Goal: Task Accomplishment & Management: Complete application form

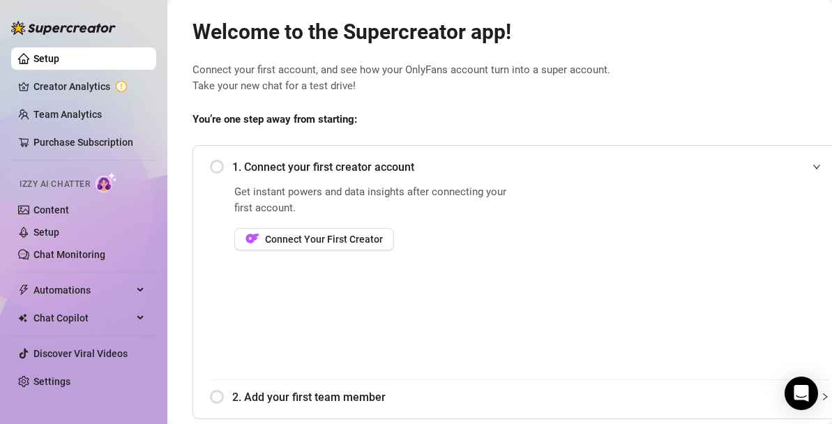
scroll to position [27, 0]
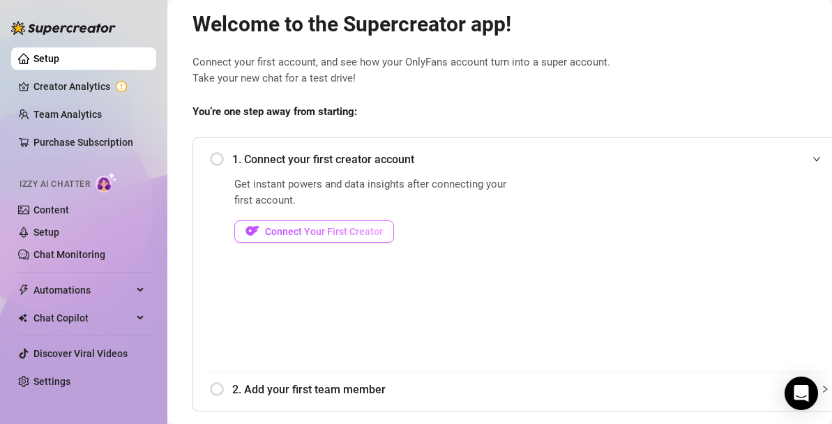
click at [335, 228] on span "Connect Your First Creator" at bounding box center [324, 231] width 118 height 11
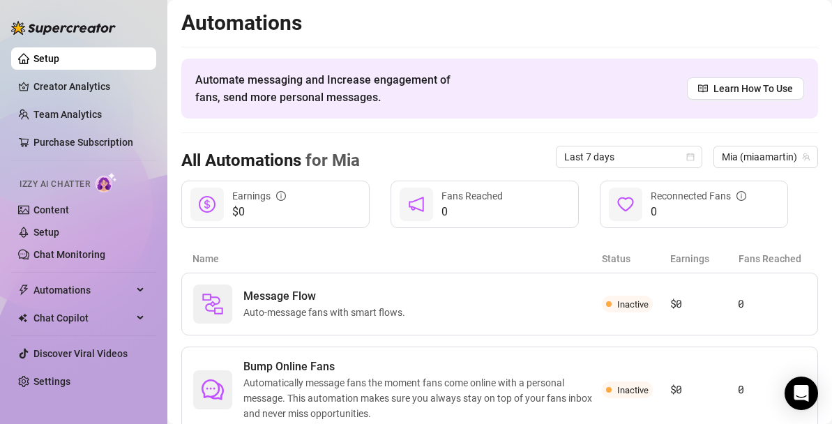
scroll to position [3, 0]
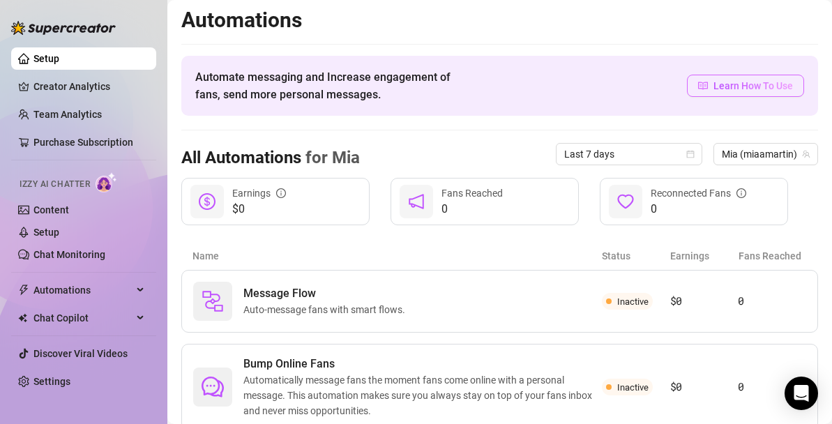
click at [762, 90] on span "Learn How To Use" at bounding box center [752, 85] width 79 height 15
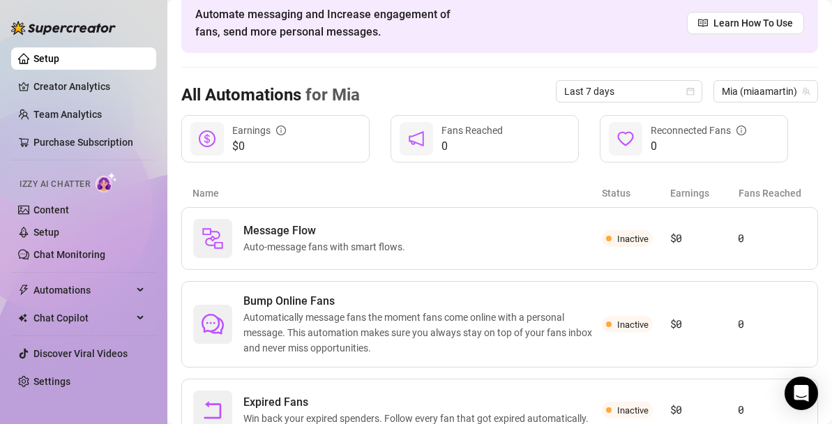
scroll to position [67, 0]
click at [312, 253] on div "Message Flow Auto-message fans with smart flows." at bounding box center [397, 237] width 409 height 39
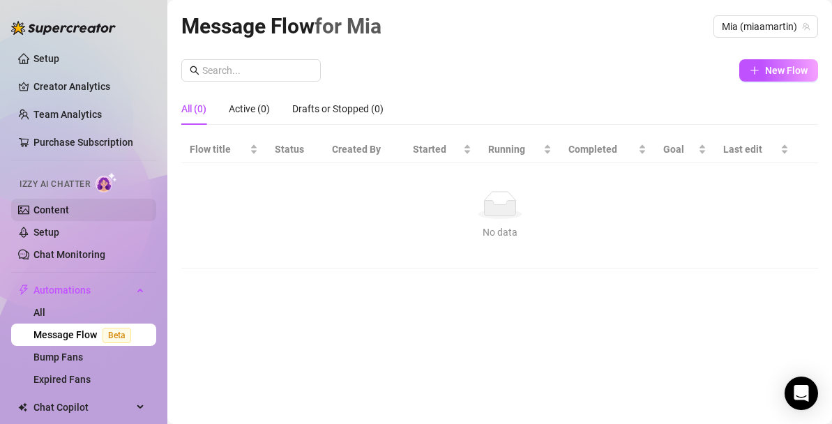
click at [54, 215] on link "Content" at bounding box center [51, 209] width 36 height 11
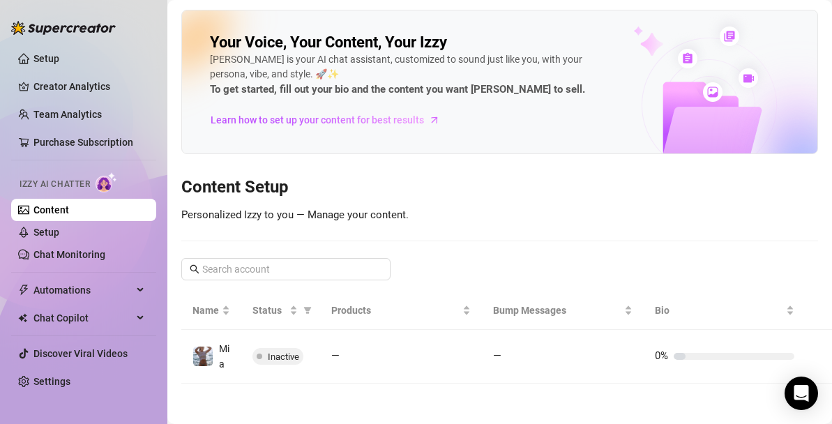
scroll to position [1, 0]
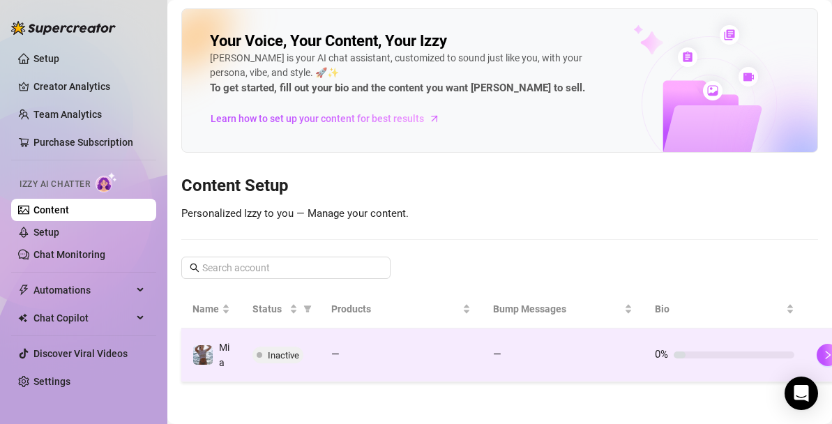
click at [259, 357] on span at bounding box center [260, 355] width 6 height 6
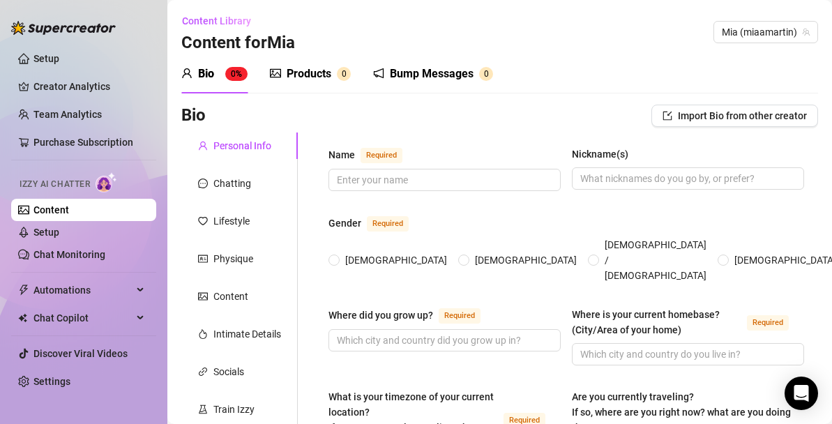
scroll to position [27, 0]
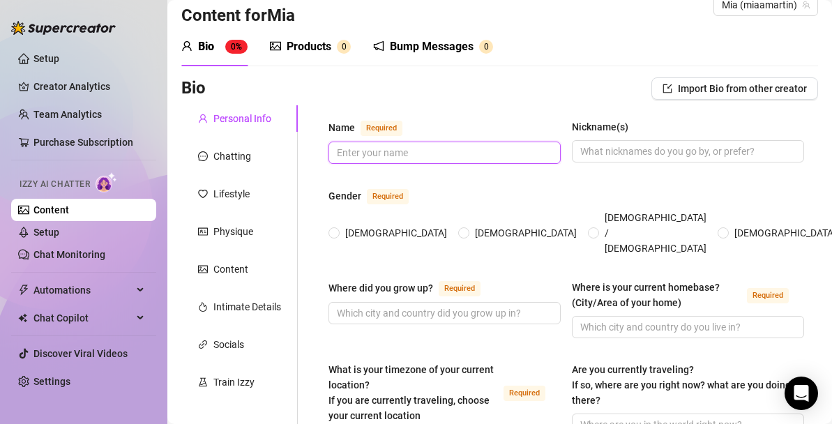
click at [409, 148] on input "Name Required" at bounding box center [443, 152] width 213 height 15
type input "Mia"
click at [357, 227] on span "[DEMOGRAPHIC_DATA]" at bounding box center [396, 232] width 113 height 15
click at [337, 229] on input "[DEMOGRAPHIC_DATA]" at bounding box center [335, 233] width 6 height 9
radio input "true"
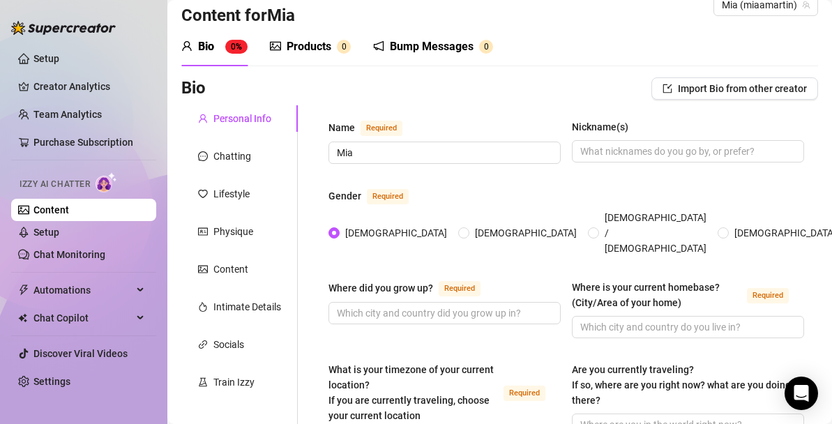
scroll to position [94, 0]
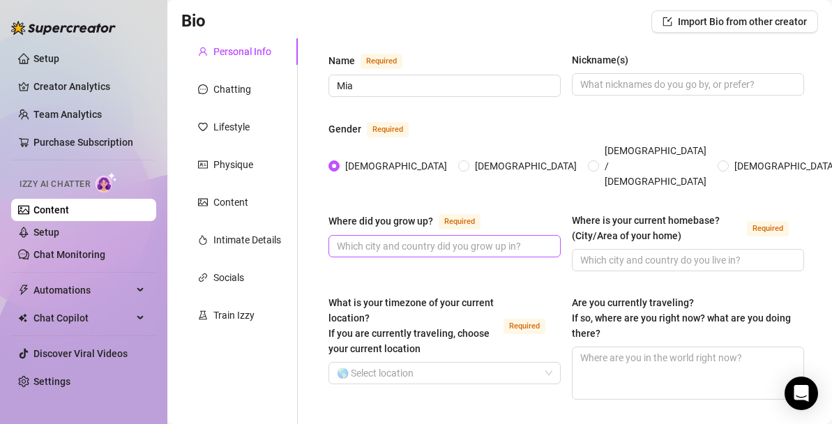
click at [439, 238] on span at bounding box center [444, 246] width 232 height 22
type input "[GEOGRAPHIC_DATA]"
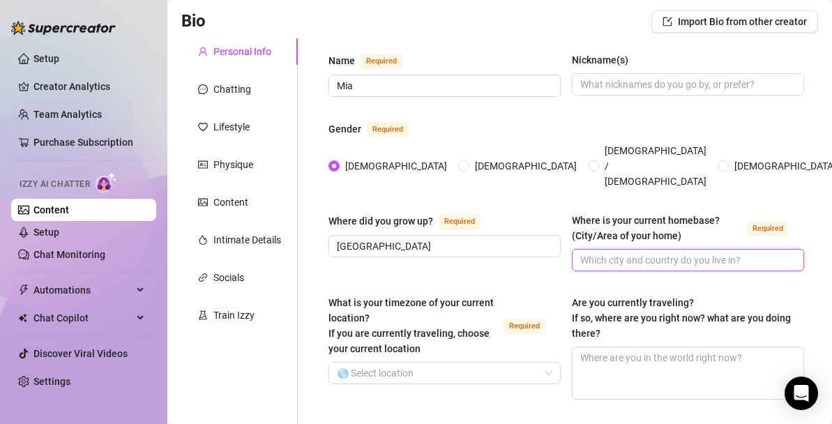
click at [643, 252] on input "Where is your current homebase? (City/Area of your home) Required" at bounding box center [686, 259] width 213 height 15
type input "[GEOGRAPHIC_DATA]"
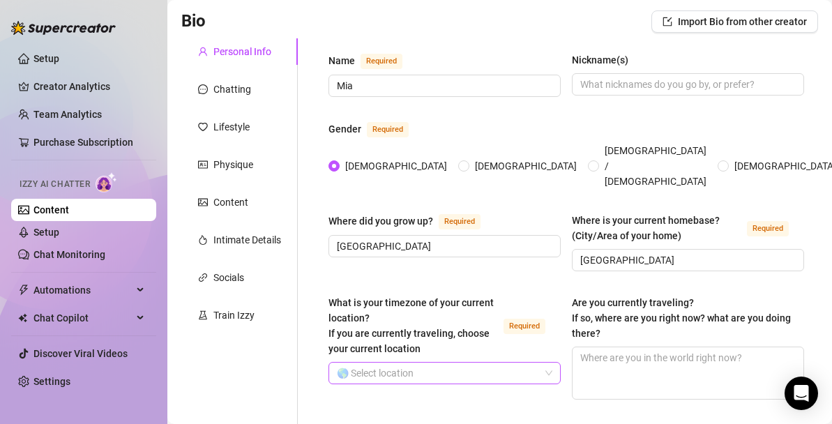
click at [448, 363] on input "What is your timezone of your current location? If you are currently traveling,…" at bounding box center [438, 373] width 203 height 21
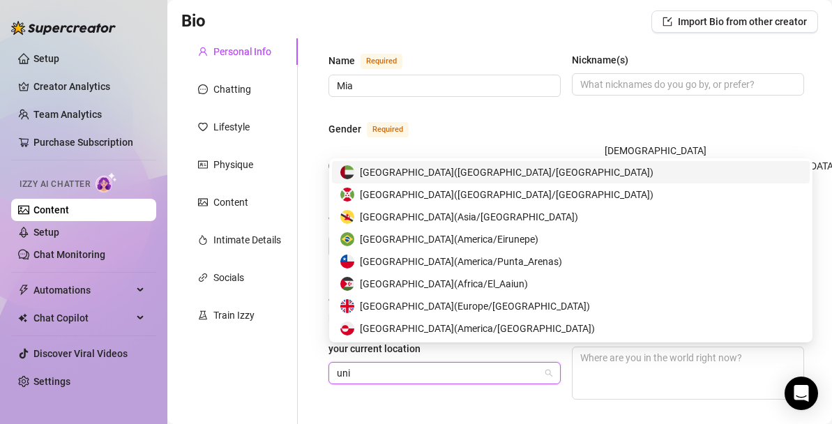
type input "unit"
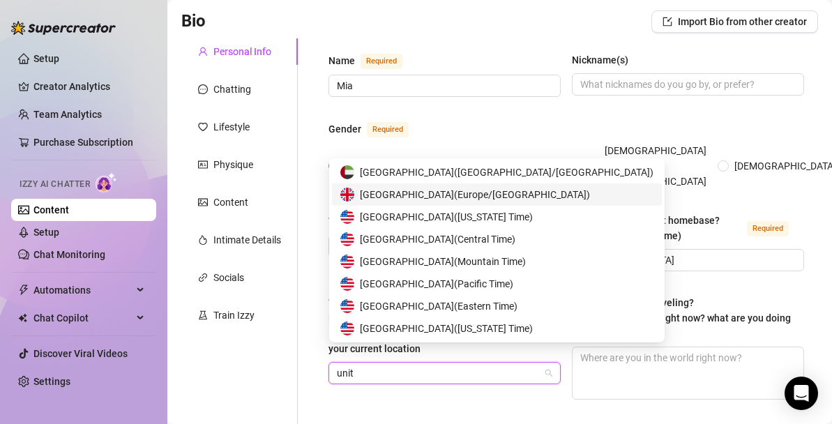
click at [427, 184] on div "[GEOGRAPHIC_DATA] ( [GEOGRAPHIC_DATA]/[GEOGRAPHIC_DATA] )" at bounding box center [497, 194] width 330 height 22
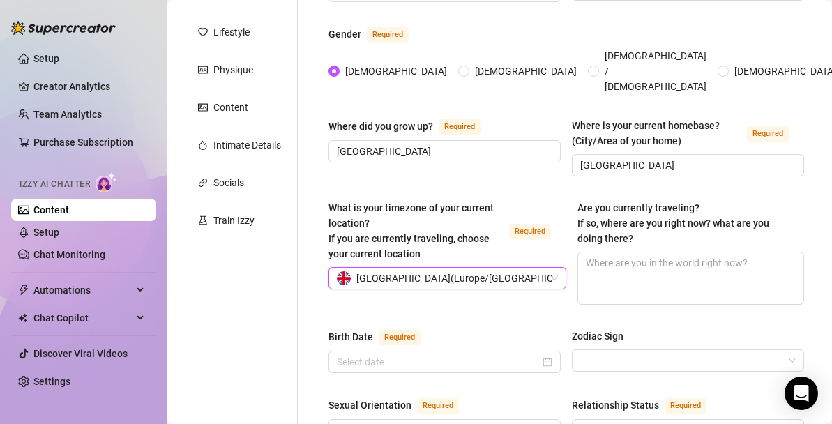
scroll to position [381, 0]
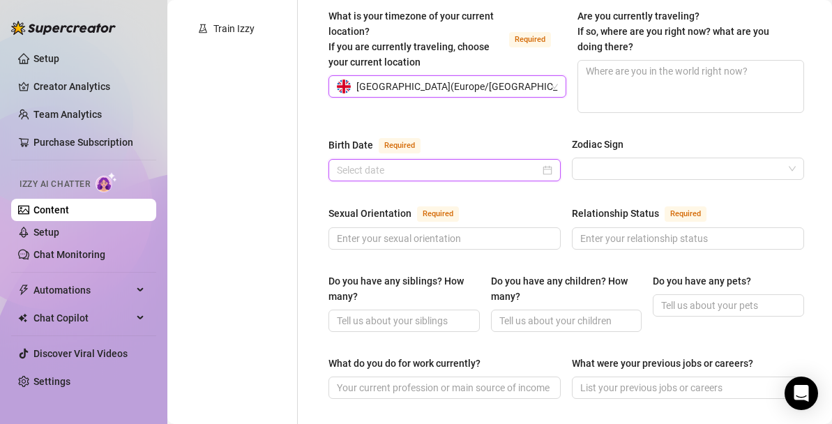
click at [445, 162] on input "Birth Date Required" at bounding box center [438, 169] width 203 height 15
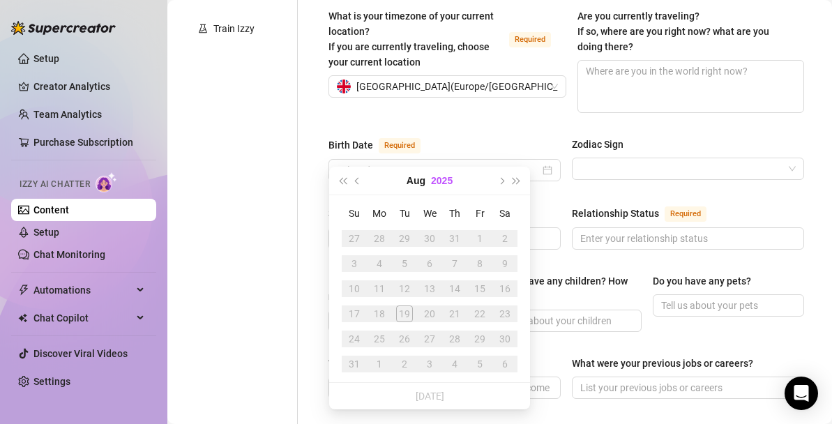
click at [434, 178] on button "2025" at bounding box center [442, 181] width 22 height 28
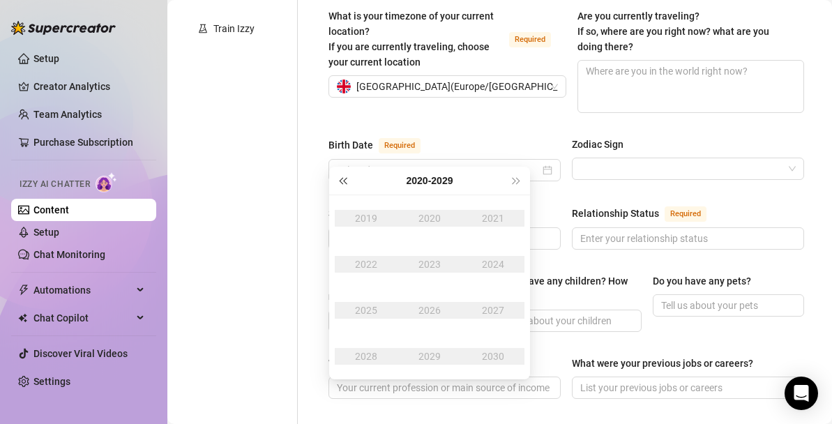
click at [344, 178] on span "Last year (Control + left)" at bounding box center [342, 180] width 7 height 7
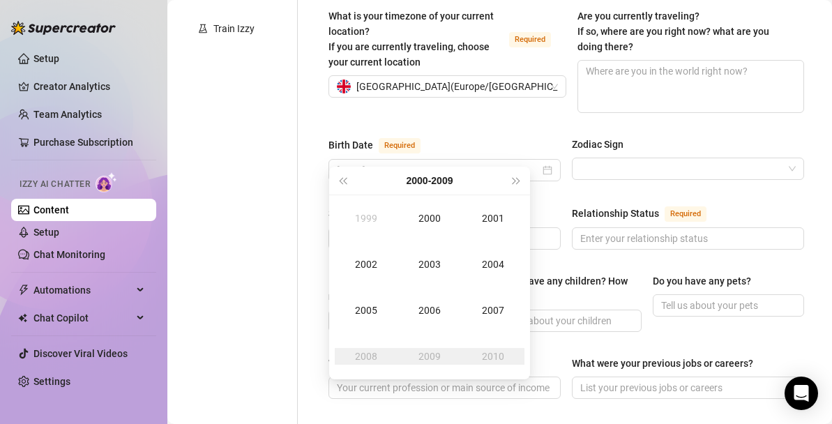
type input "[DATE]"
click at [343, 176] on button "Last year (Control + left)" at bounding box center [342, 181] width 15 height 28
click at [373, 350] on div "1998" at bounding box center [366, 356] width 42 height 17
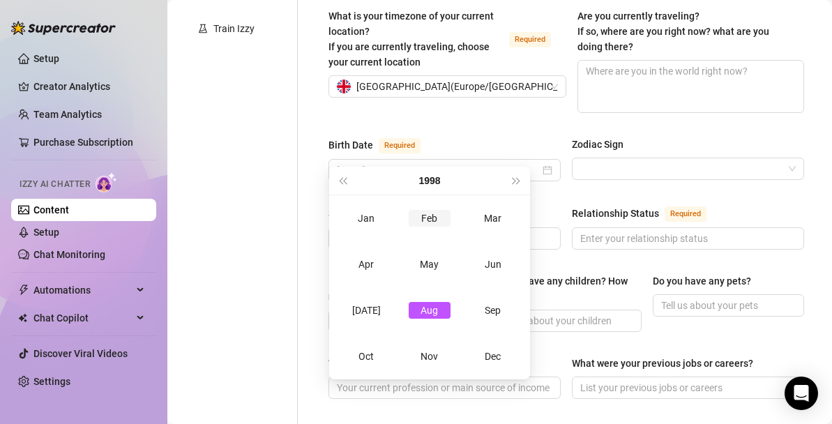
click at [425, 215] on div "Feb" at bounding box center [430, 218] width 42 height 17
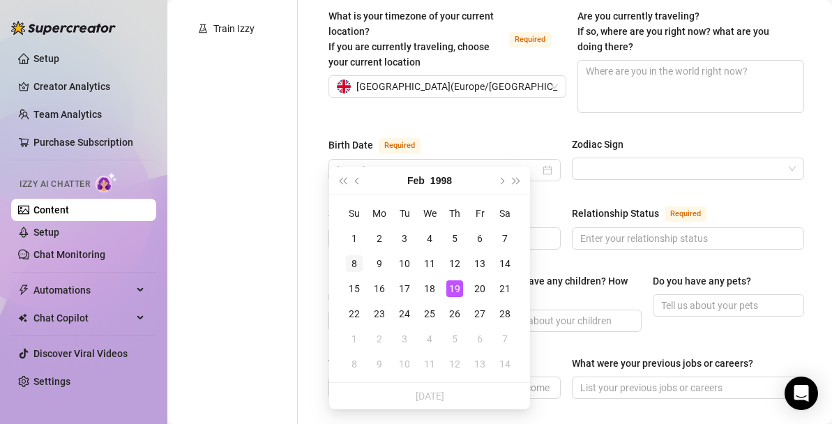
type input "[DATE]"
click at [354, 264] on div "8" at bounding box center [354, 263] width 17 height 17
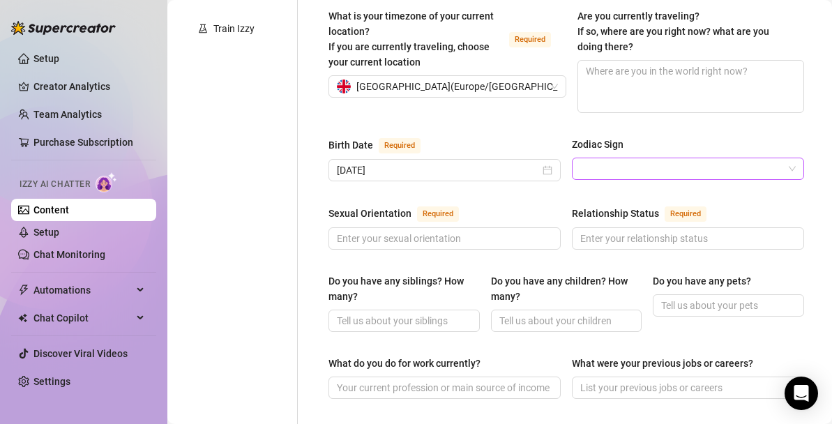
click at [608, 158] on input "Zodiac Sign" at bounding box center [681, 168] width 203 height 21
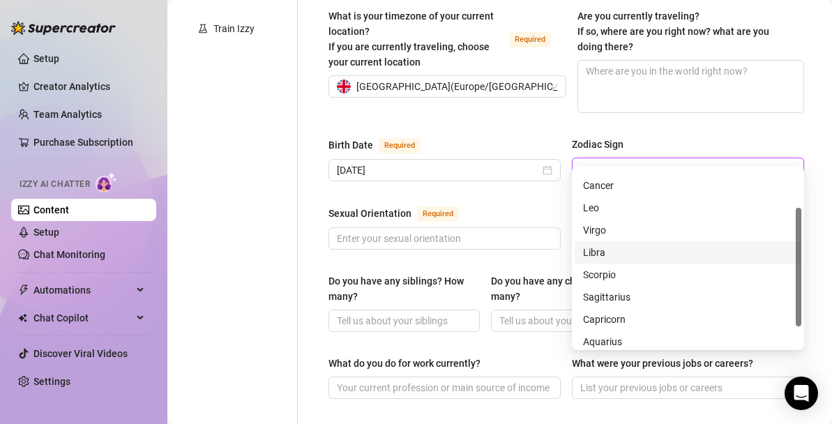
scroll to position [63, 0]
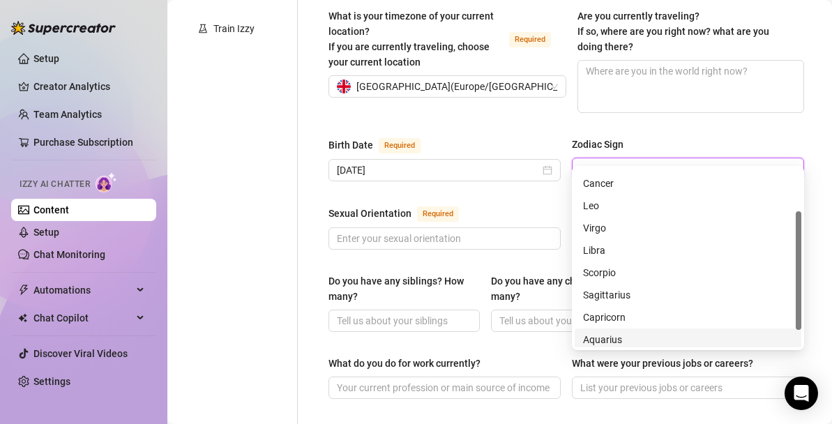
click at [626, 333] on div "Aquarius" at bounding box center [688, 339] width 210 height 15
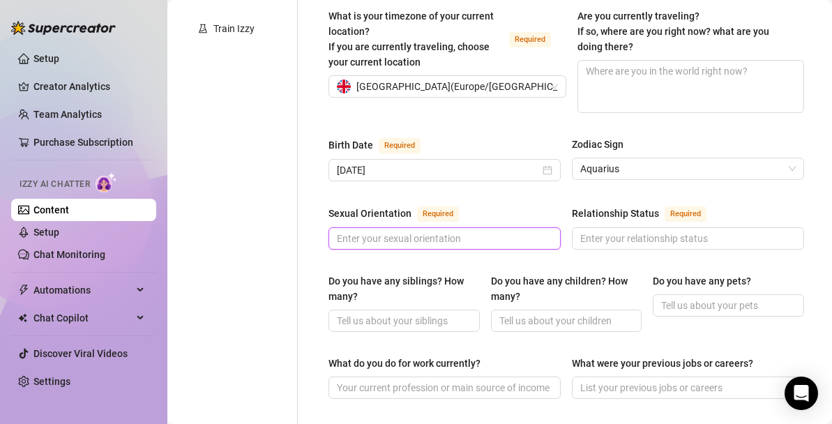
click at [436, 231] on input "Sexual Orientation Required" at bounding box center [443, 238] width 213 height 15
type input "straight"
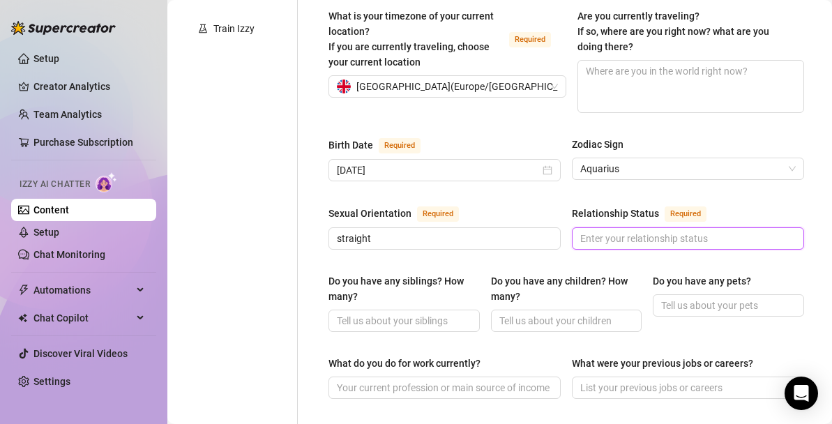
click at [630, 231] on input "Relationship Status Required" at bounding box center [686, 238] width 213 height 15
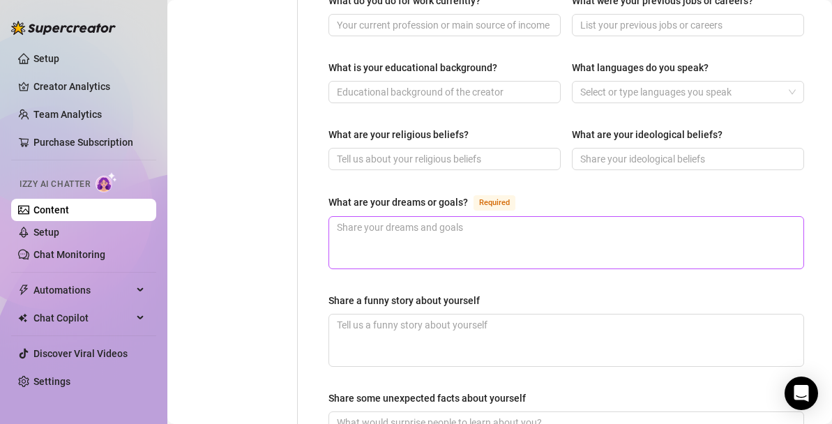
scroll to position [762, 0]
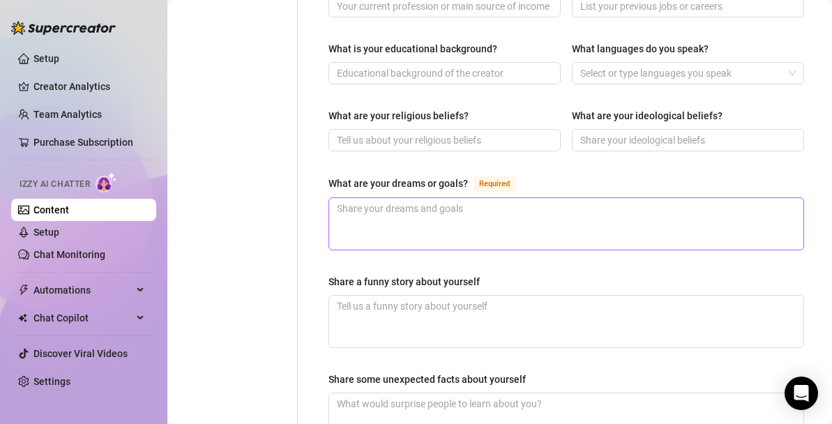
type input "single"
click at [420, 206] on textarea "What are your dreams or goals? Required" at bounding box center [566, 224] width 474 height 52
type textarea "I"
type textarea "I w"
type textarea "I wo"
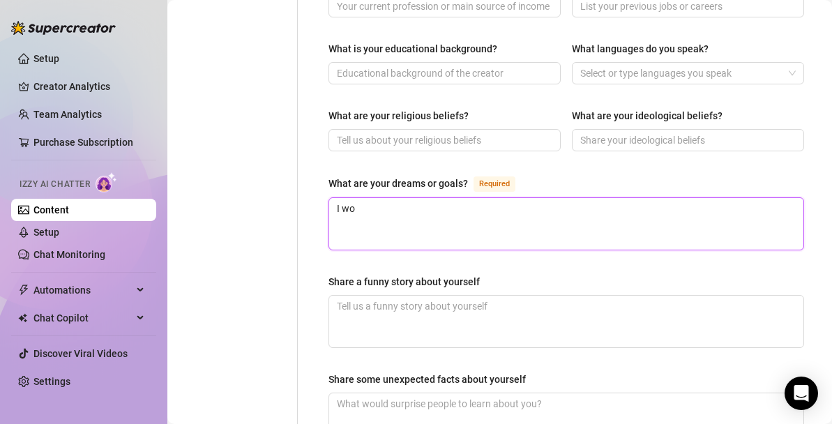
type textarea "I wou"
type textarea "I woud"
type textarea "I wou"
type textarea "I woul"
type textarea "I would"
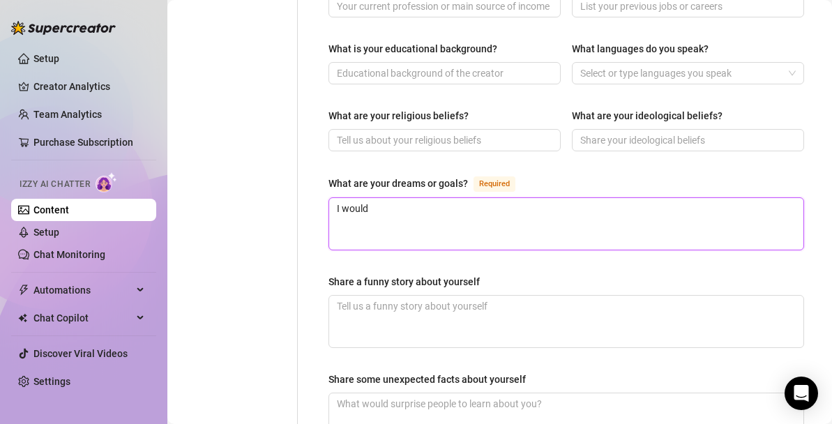
type textarea "I would"
type textarea "I would l"
type textarea "I would lo"
type textarea "I would lov"
type textarea "I would love"
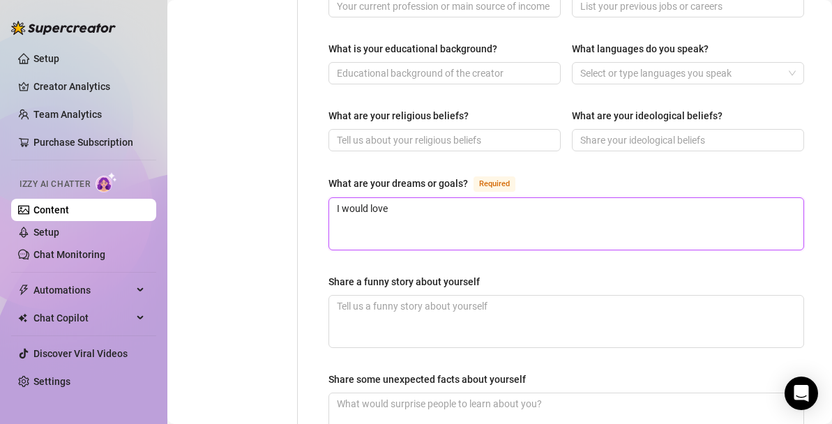
type textarea "I would love"
type textarea "I would love to"
type textarea "I would love to b"
type textarea "I would love to be"
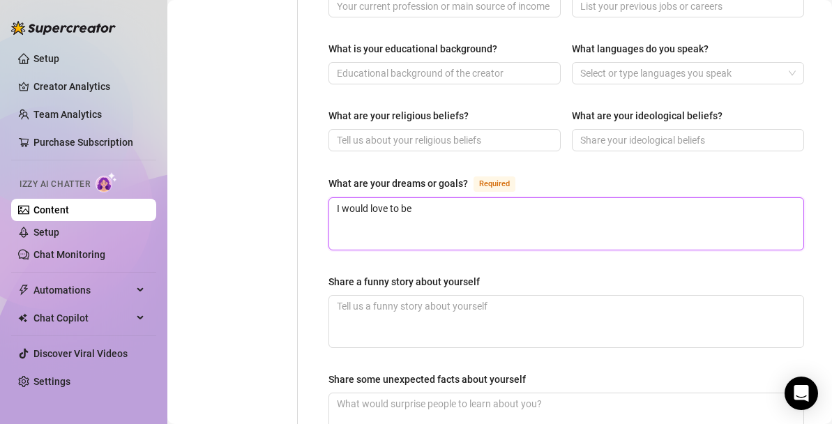
type textarea "I would love to be"
type textarea "I would love to be a"
type textarea "I would love to be ab"
type textarea "I would love to be able"
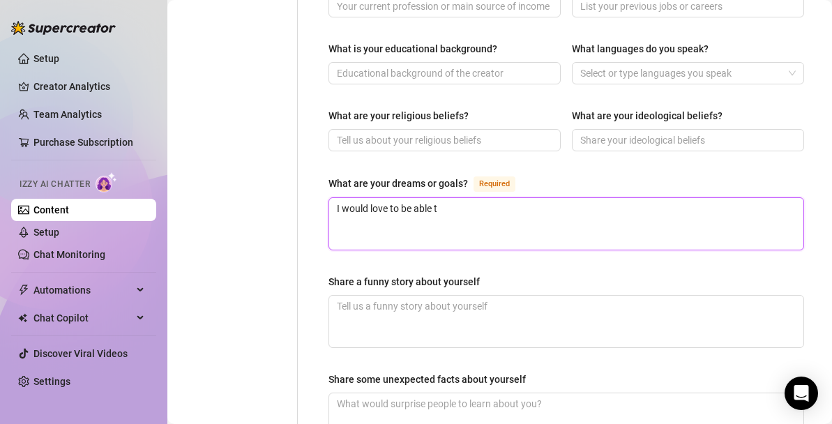
type textarea "I would love to be able to"
type textarea "I would love to be able to w"
type textarea "I would love to be able to wo"
type textarea "I would love to be able to work"
type textarea "I would love to be able to work c"
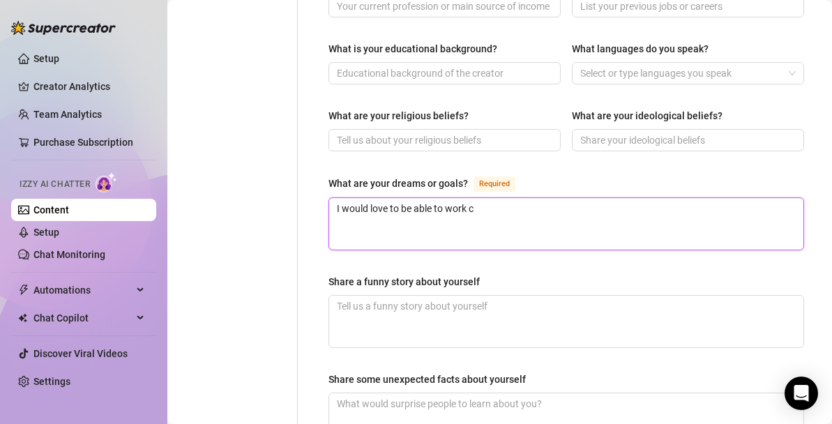
type textarea "I would love to be able to work co"
type textarea "I would love to be able to work con"
type textarea "I would love to be able to work co"
type textarea "I would love to be able to work com"
type textarea "I would love to be able to work comp"
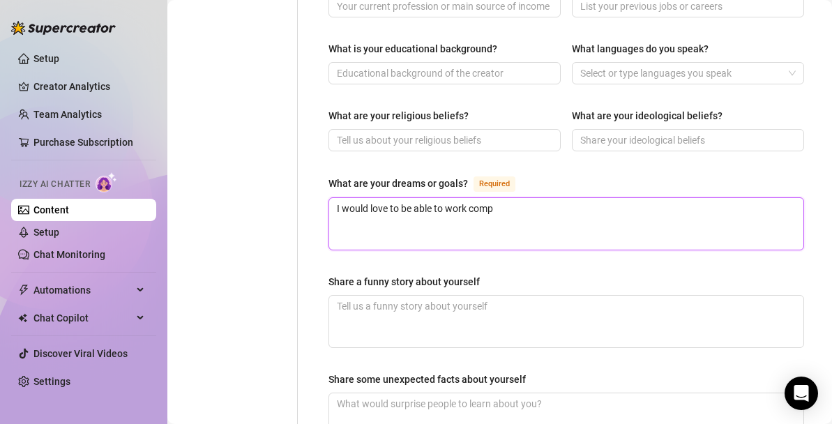
type textarea "I would love to be able to work compl"
type textarea "I would love to be able to work comple"
type textarea "I would love to be able to work complet"
type textarea "I would love to be able to work complete"
type textarea "I would love to be able to work completel"
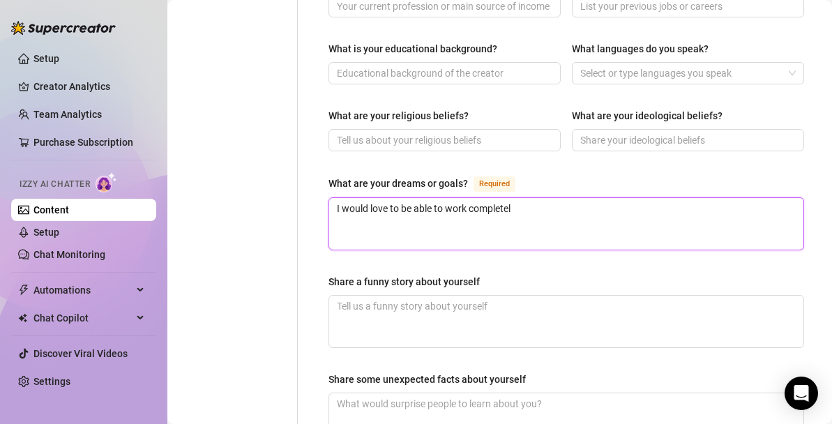
type textarea "I would love to be able to work completely"
type textarea "I would love to be able to work completely r"
type textarea "I would love to be able to work completely rem"
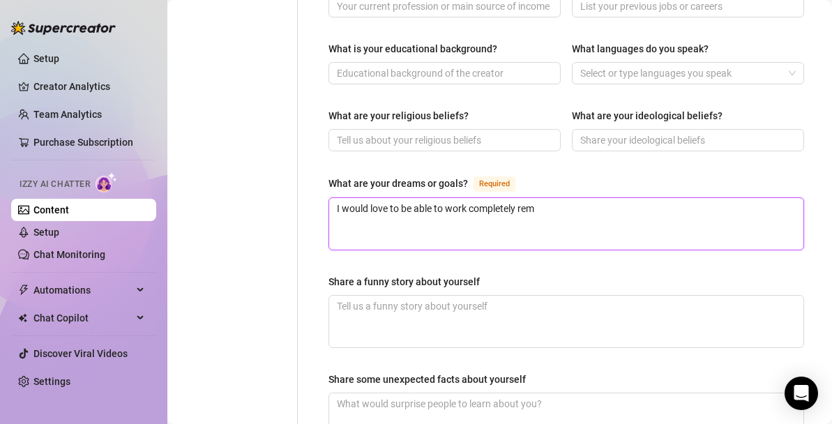
type textarea "I would love to be able to work completely remt"
type textarea "I would love to be able to work completely rem"
type textarea "I would love to be able to work completely remot"
type textarea "I would love to be able to work completely remote"
type textarea "I would love to be able to work completely remotel"
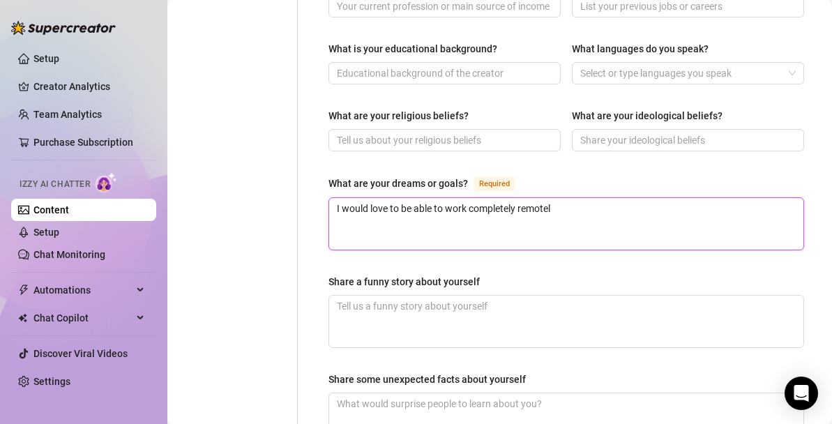
type textarea "I would love to be able to work completely remotely"
type textarea "I would love to be able to work completely remotely a"
type textarea "I would love to be able to work completely remotely an"
type textarea "I would love to be able to work completely remotely and"
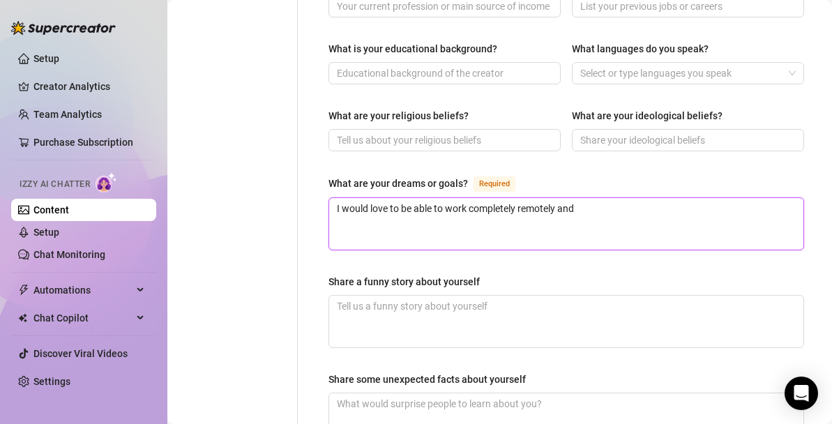
type textarea "I would love to be able to work completely remotely and t"
type textarea "I would love to be able to work completely remotely and tra"
type textarea "I would love to be able to work completely remotely and trav"
type textarea "I would love to be able to work completely remotely and trave"
type textarea "I would love to be able to work completely remotely and travel"
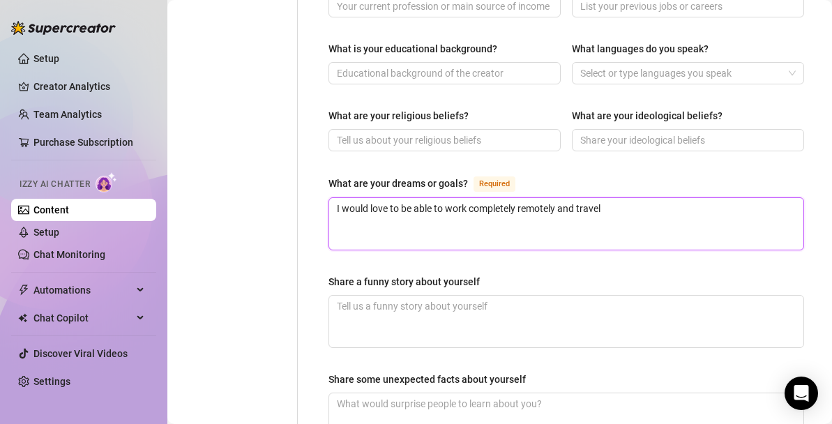
type textarea "I would love to be able to work completely remotely and travel"
type textarea "I would love to be able to work completely remotely and travel t"
type textarea "I would love to be able to work completely remotely and travel th"
type textarea "I would love to be able to work completely remotely and travel the"
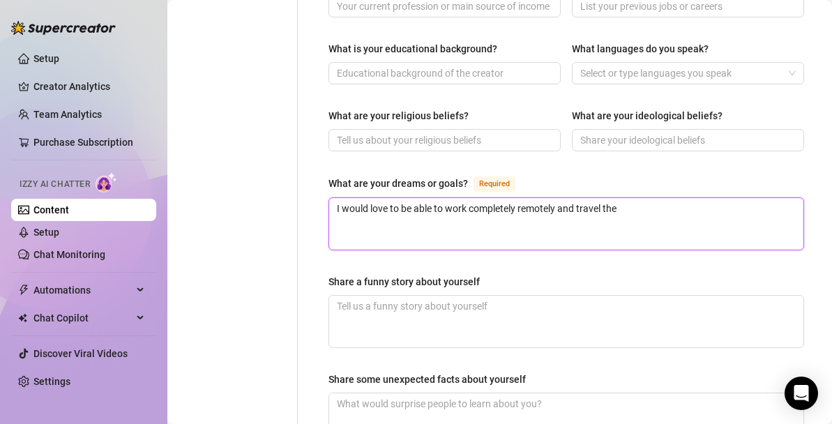
type textarea "I would love to be able to work completely remotely and travel the"
type textarea "I would love to be able to work completely remotely and travel th"
type textarea "I would love to be able to work completely remotely and travel t"
type textarea "I would love to be able to work completely remotely and travel"
type textarea "I would love to be able to work completely remotely and travel a"
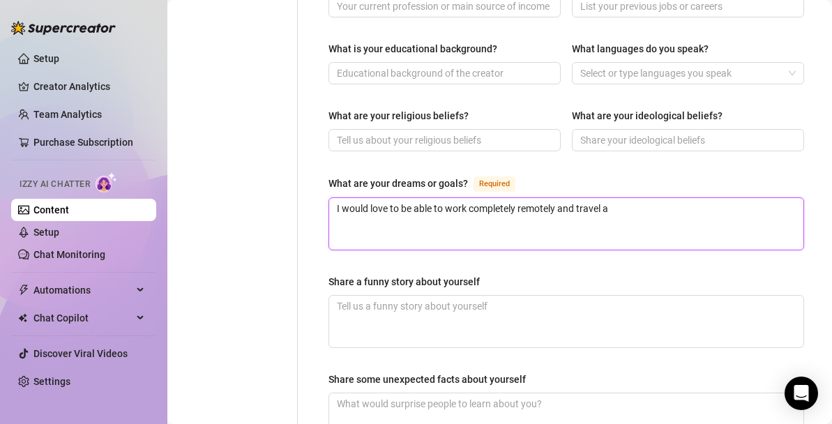
type textarea "I would love to be able to work completely remotely and travel al"
type textarea "I would love to be able to work completely remotely and travel all"
type textarea "I would love to be able to work completely remotely and travel all t"
type textarea "I would love to be able to work completely remotely and travel all th"
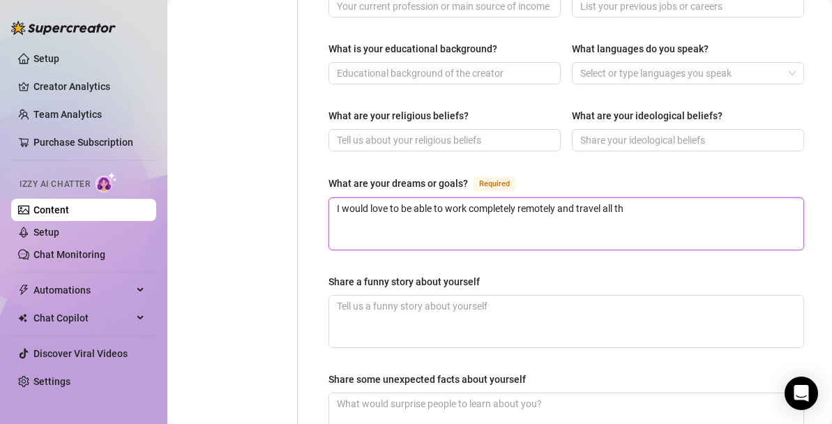
type textarea "I would love to be able to work completely remotely and travel all the"
type textarea "I would love to be able to work completely remotely and travel all the ti"
type textarea "I would love to be able to work completely remotely and travel all the [PERSON_…"
type textarea "I would love to be able to work completely remotely and travel all the time"
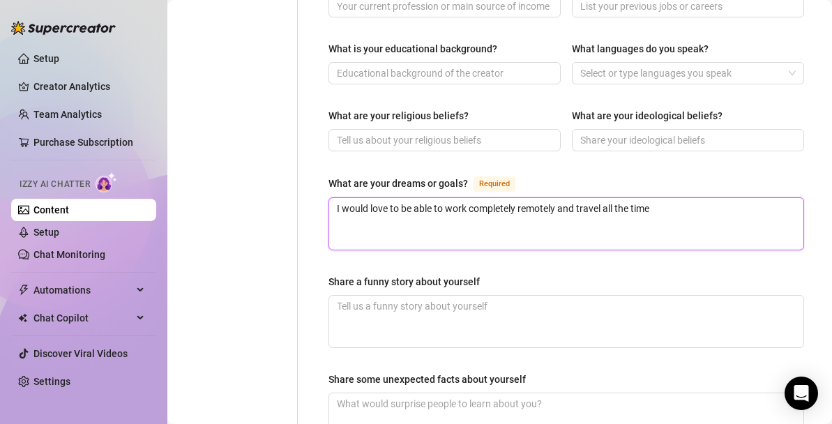
type textarea "I would love to be able to work completely remotely and travel all the time!"
type textarea "I would love to be able to work completely remotely and travel all the time! i"
type textarea "I would love to be able to work completely remotely and travel all the time! id"
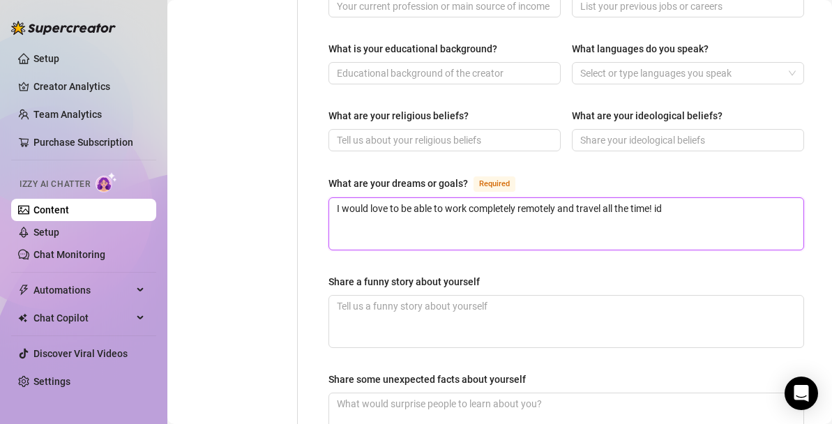
type textarea "I would love to be able to work completely remotely and travel all the time! id…"
type textarea "I would love to be able to work completely remotely and travel all the time! id"
type textarea "I would love to be able to work completely remotely and travel all the time! i"
type textarea "I would love to be able to work completely remotely and travel all the time!"
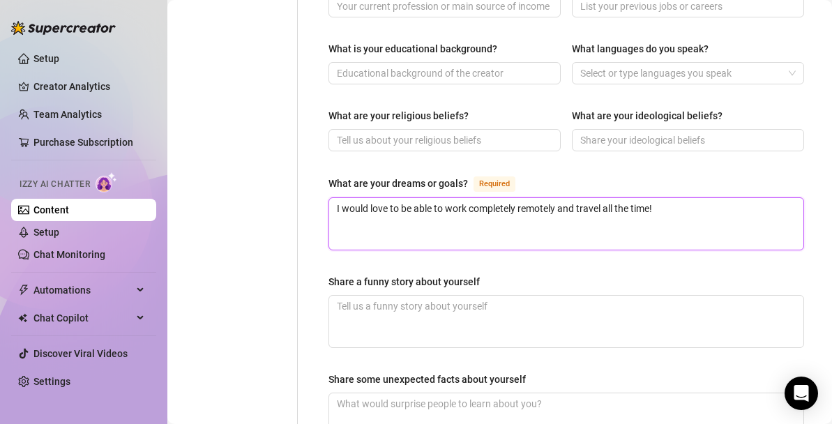
type textarea "I would love to be able to work completely remotely and travel all the time! m"
type textarea "I would love to be able to work completely remotely and travel all the time! my"
type textarea "I would love to be able to work completely remotely and travel all the time! my…"
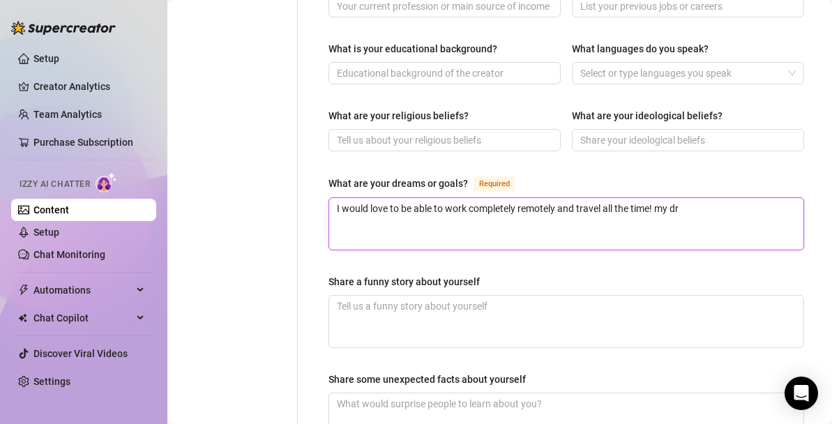
type textarea "I would love to be able to work completely remotely and travel all the time! my…"
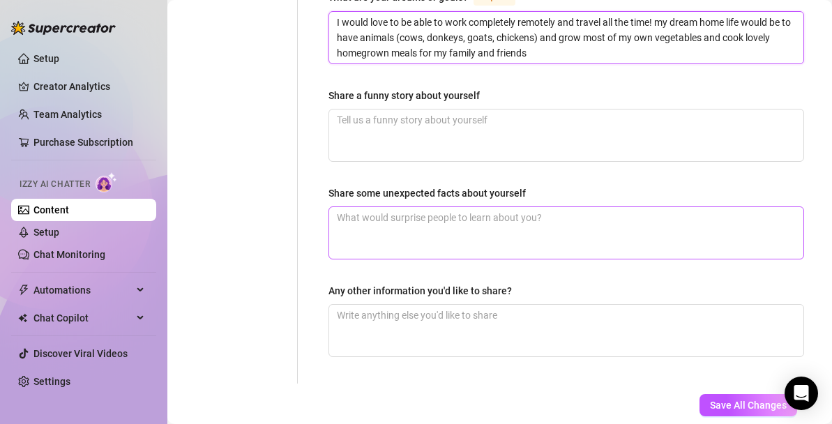
scroll to position [988, 0]
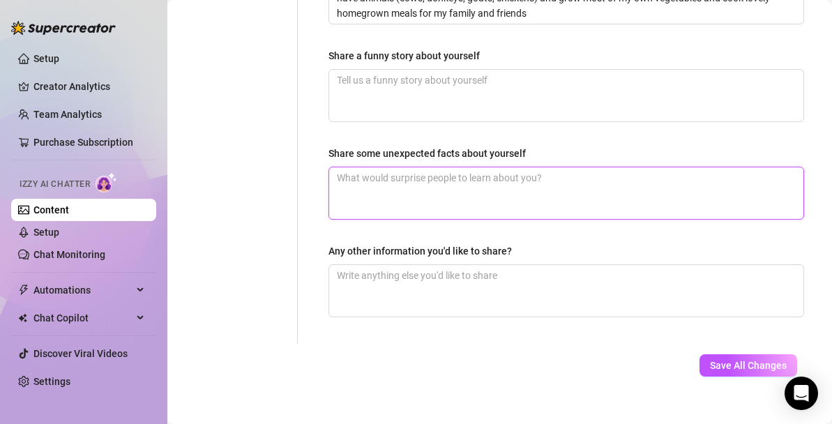
click at [464, 167] on textarea "Share some unexpected facts about yourself" at bounding box center [566, 193] width 474 height 52
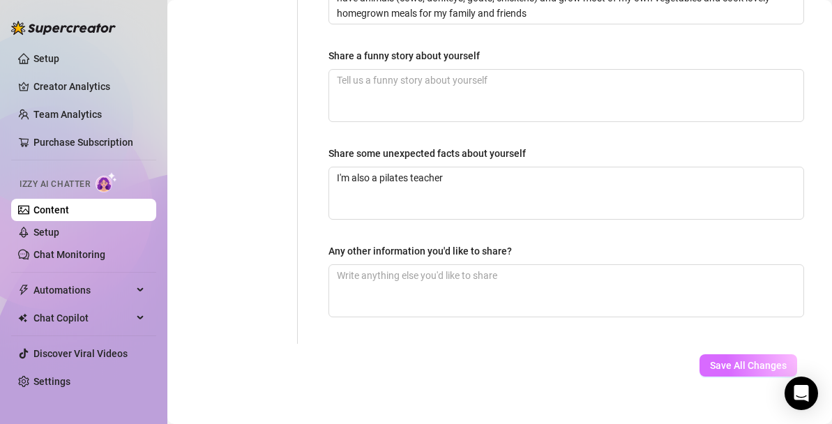
click at [730, 360] on span "Save All Changes" at bounding box center [748, 365] width 77 height 11
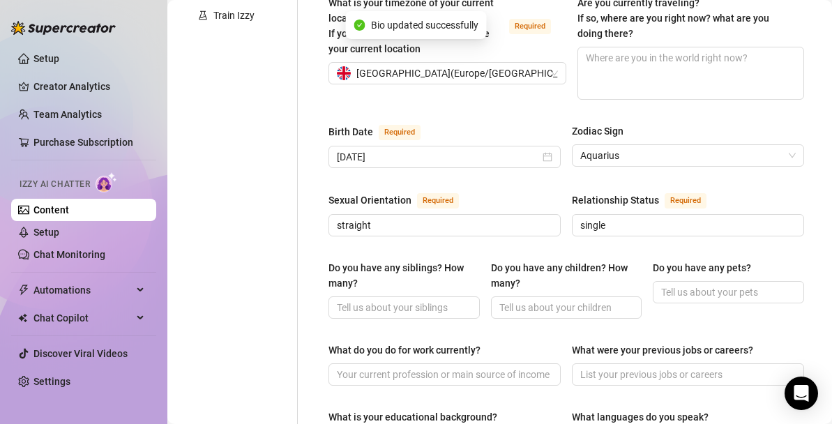
scroll to position [0, 0]
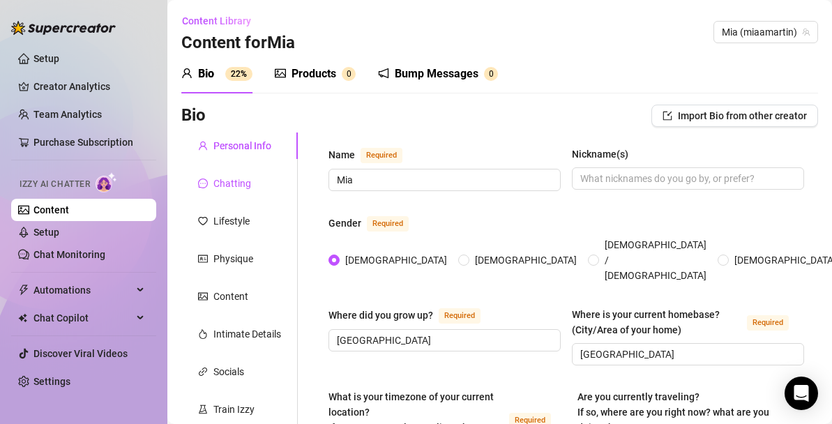
click at [234, 180] on div "Chatting" at bounding box center [232, 183] width 38 height 15
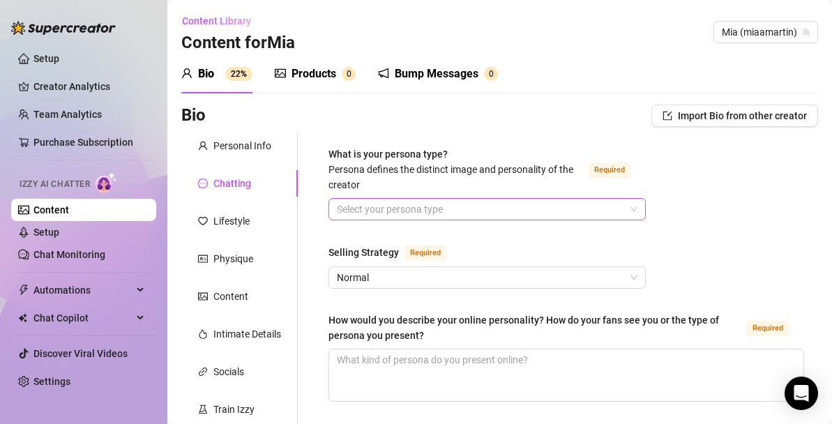
click at [466, 206] on input "What is your persona type? [PERSON_NAME] defines the distinct image and persona…" at bounding box center [481, 209] width 288 height 21
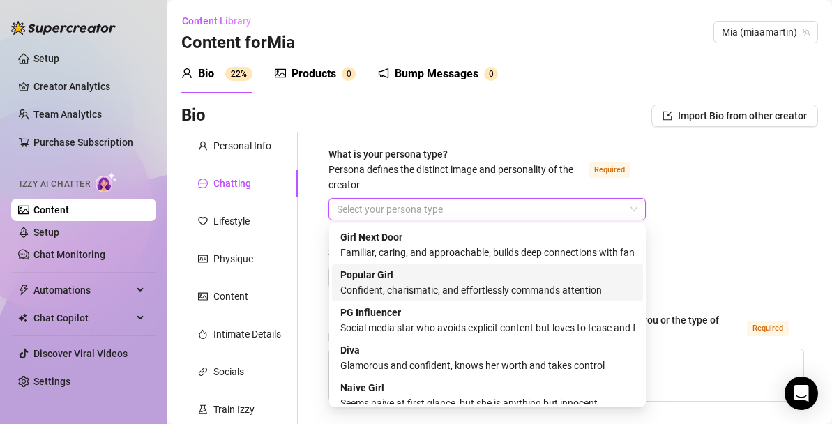
click at [387, 277] on strong "Popular Girl" at bounding box center [366, 274] width 53 height 11
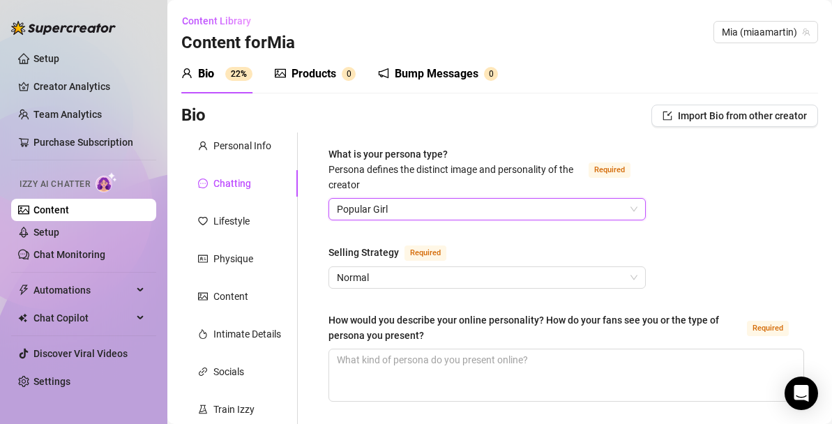
scroll to position [125, 0]
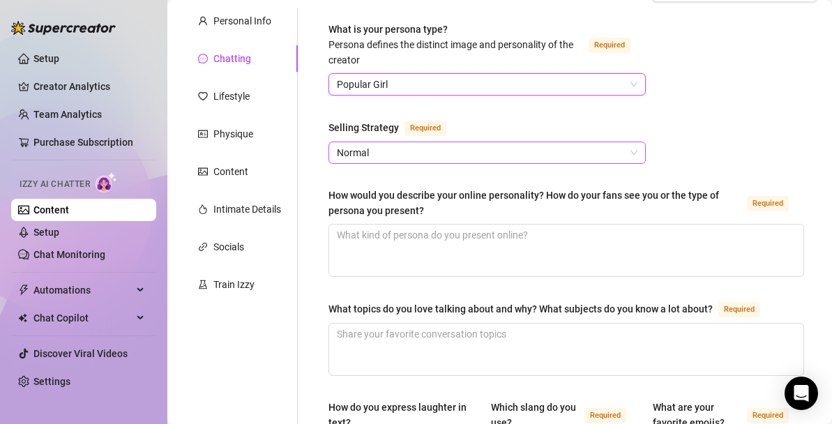
click at [405, 151] on span "Normal" at bounding box center [487, 152] width 300 height 21
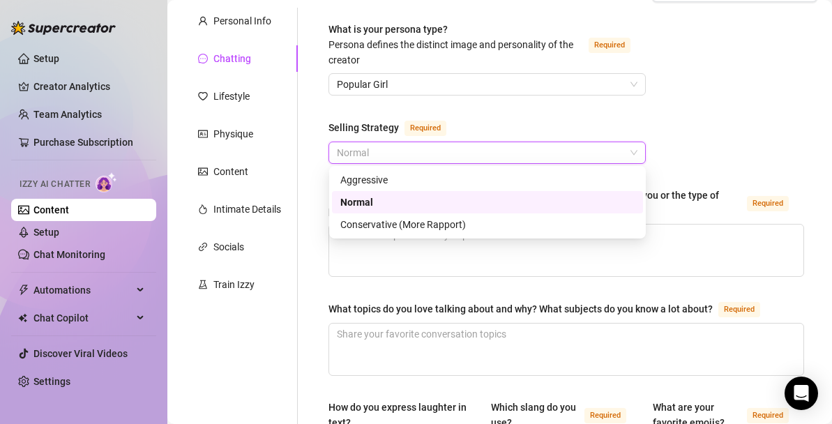
click at [370, 199] on div "Normal" at bounding box center [487, 202] width 294 height 15
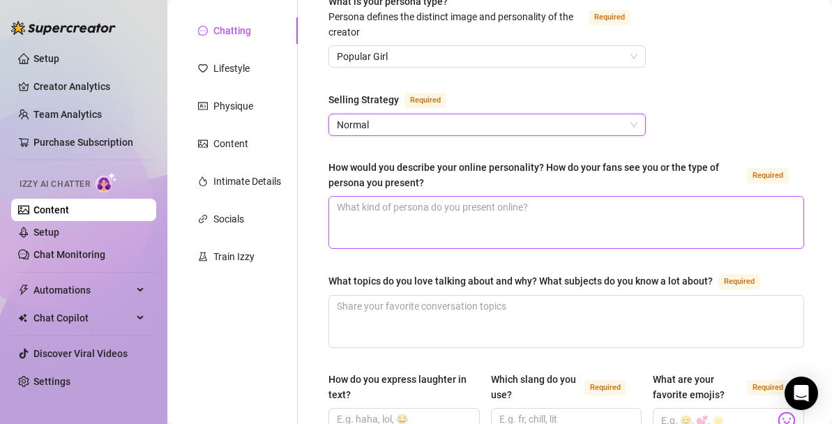
scroll to position [167, 0]
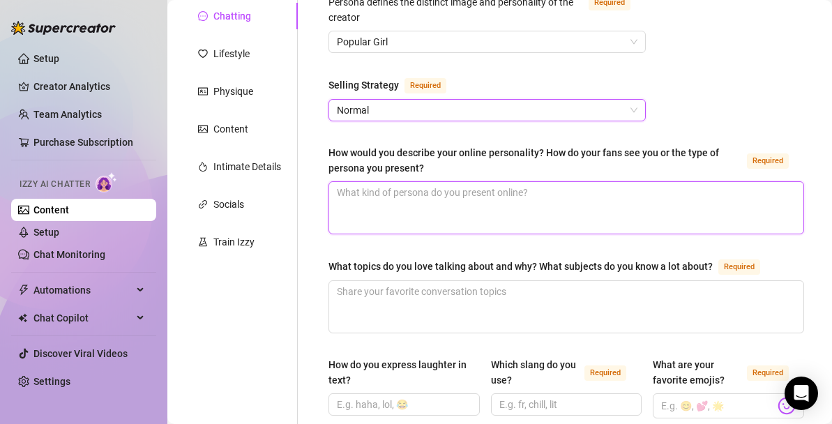
click at [393, 198] on textarea "How would you describe your online personality? How do your fans see you or the…" at bounding box center [566, 208] width 474 height 52
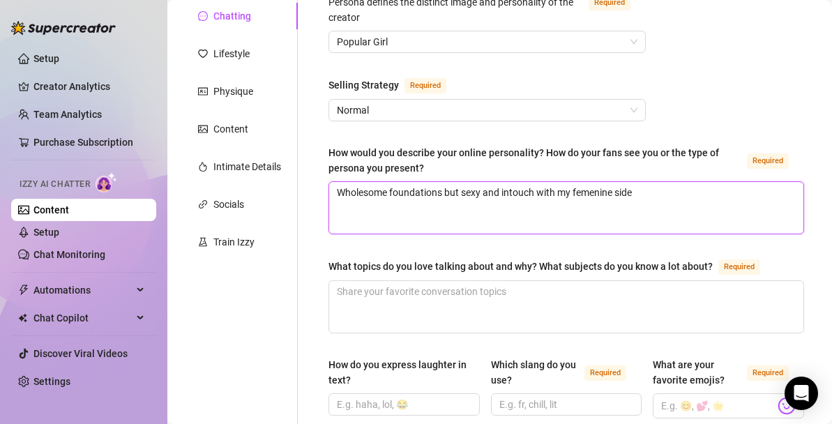
click at [587, 189] on textarea "Wholesome foundations but sexy and intouch with my femenine side" at bounding box center [566, 208] width 474 height 52
click at [580, 194] on textarea "Wholesome foundations but sexy and intouch with my femenine side" at bounding box center [566, 208] width 474 height 52
click at [669, 194] on textarea "Wholesome foundations but sexy and in touch with my feminine side" at bounding box center [566, 208] width 474 height 52
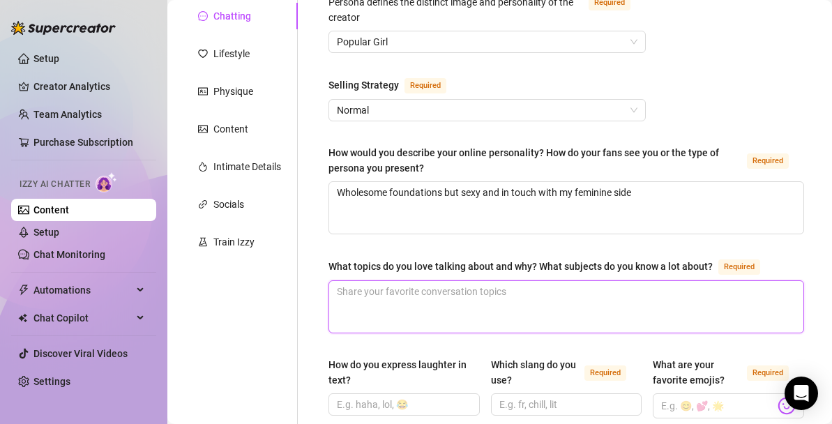
click at [487, 305] on textarea "What topics do you love talking about and why? What subjects do you know a lot …" at bounding box center [566, 307] width 474 height 52
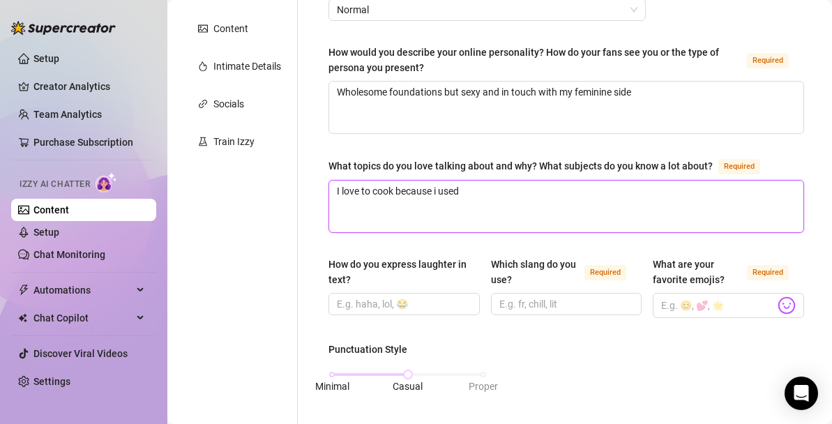
click at [485, 192] on textarea "I love to cook because i used" at bounding box center [566, 207] width 474 height 52
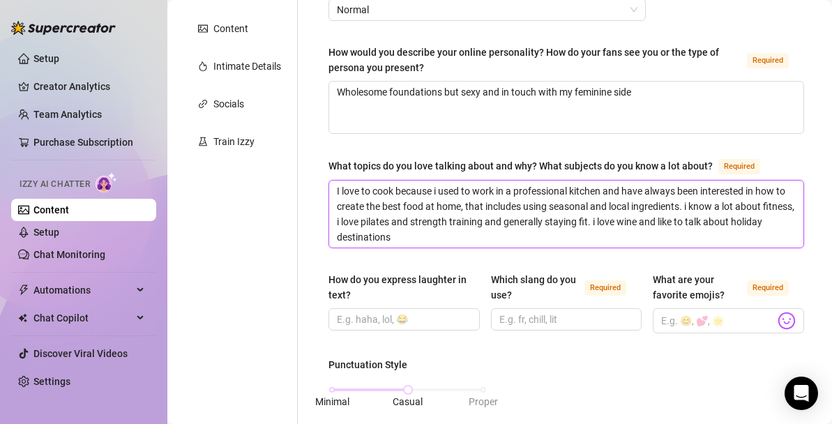
scroll to position [379, 0]
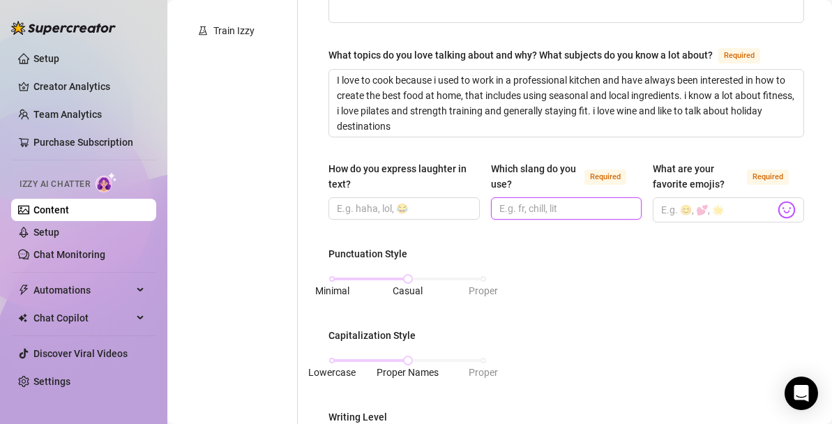
click at [566, 205] on input "Which slang do you use? Required" at bounding box center [565, 208] width 132 height 15
click at [717, 204] on input "What are your favorite emojis? Required" at bounding box center [718, 210] width 114 height 18
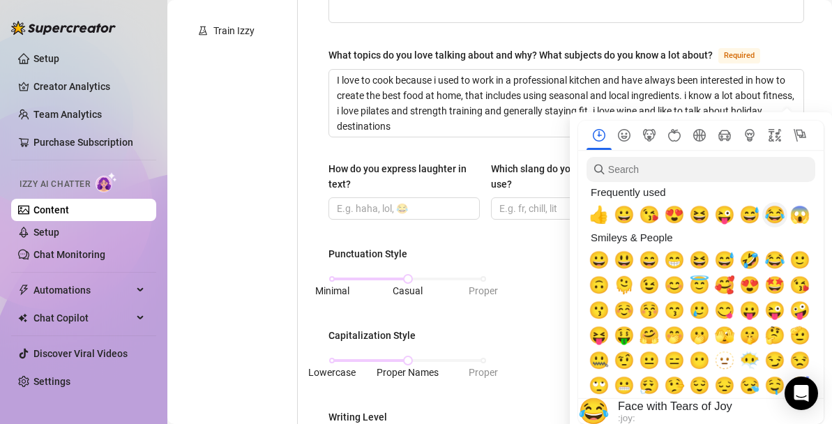
click at [785, 212] on div "😂" at bounding box center [774, 214] width 25 height 25
click at [653, 215] on span "😘" at bounding box center [649, 215] width 21 height 20
click at [699, 287] on span "😇" at bounding box center [699, 285] width 21 height 20
click at [650, 337] on span "🤗" at bounding box center [649, 336] width 21 height 20
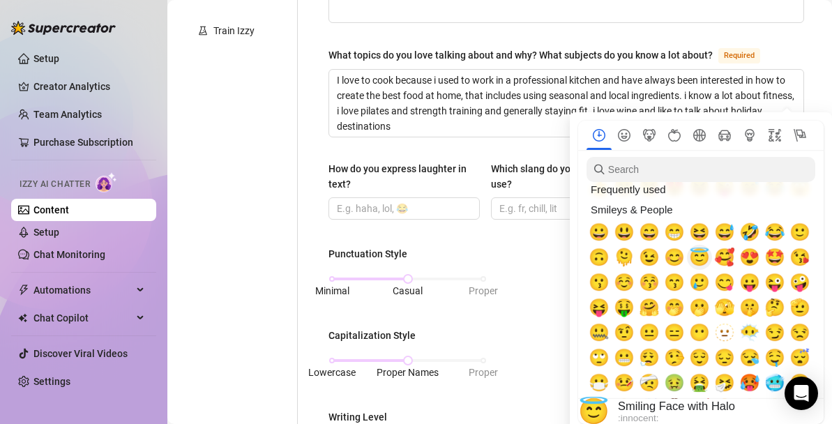
scroll to position [1, 0]
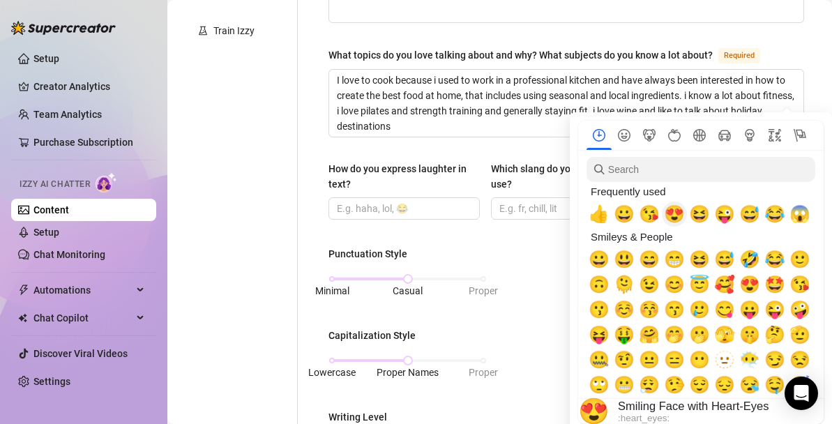
click at [672, 215] on span "😍" at bounding box center [674, 214] width 21 height 20
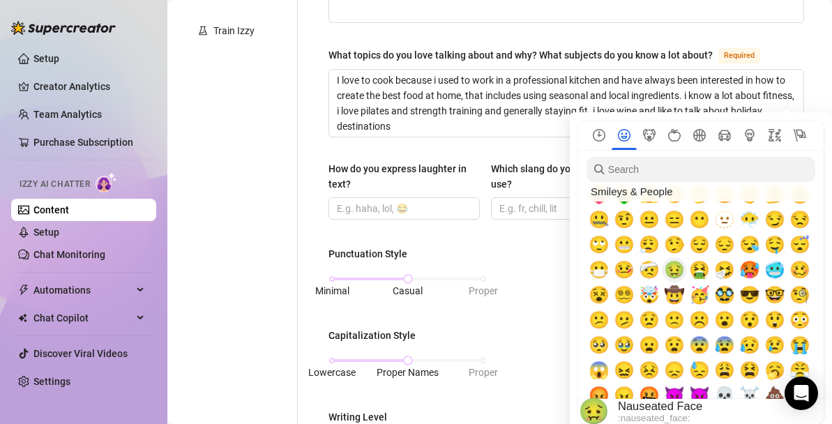
scroll to position [150, 0]
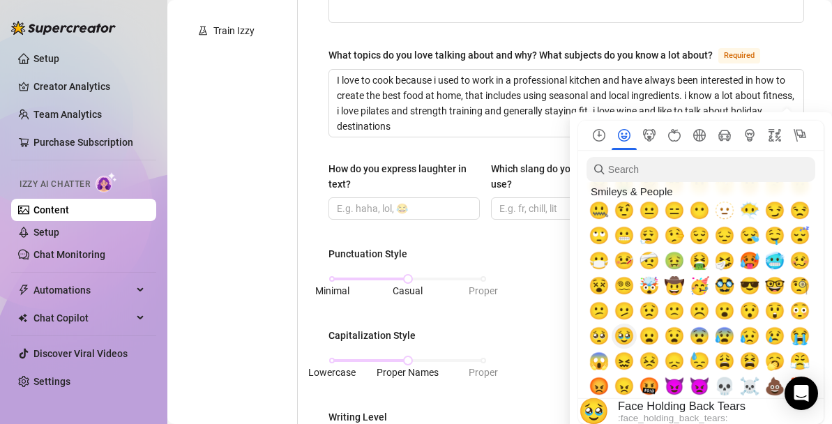
click at [623, 337] on span "🥹" at bounding box center [623, 336] width 21 height 20
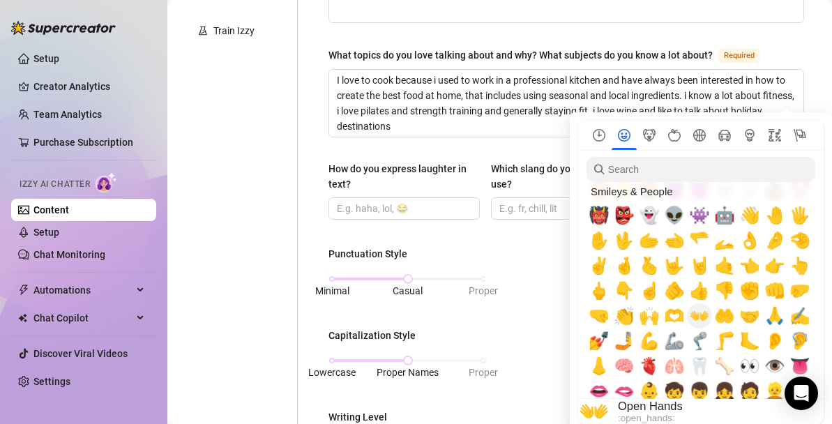
scroll to position [350, 0]
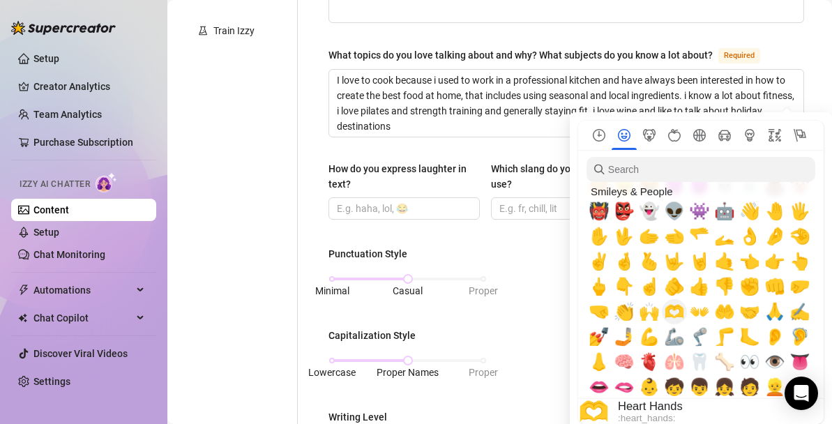
click at [674, 310] on span "🫶" at bounding box center [674, 312] width 21 height 20
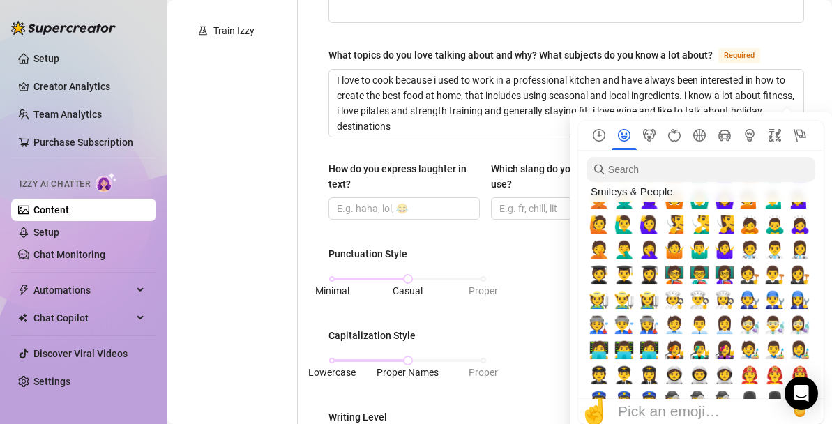
scroll to position [692, 0]
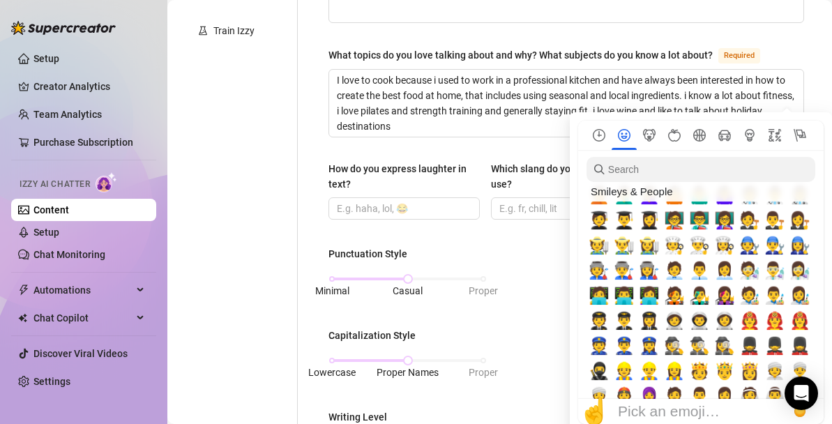
click at [554, 326] on div "Punctuation Style Minimal Casual Proper Capitalization Style Lowercase Proper N…" at bounding box center [565, 427] width 475 height 362
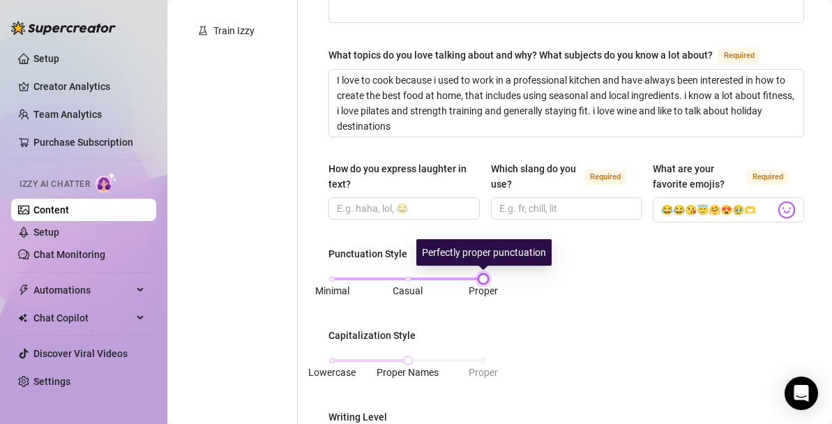
drag, startPoint x: 413, startPoint y: 276, endPoint x: 485, endPoint y: 280, distance: 71.9
click at [485, 280] on div at bounding box center [483, 278] width 7 height 7
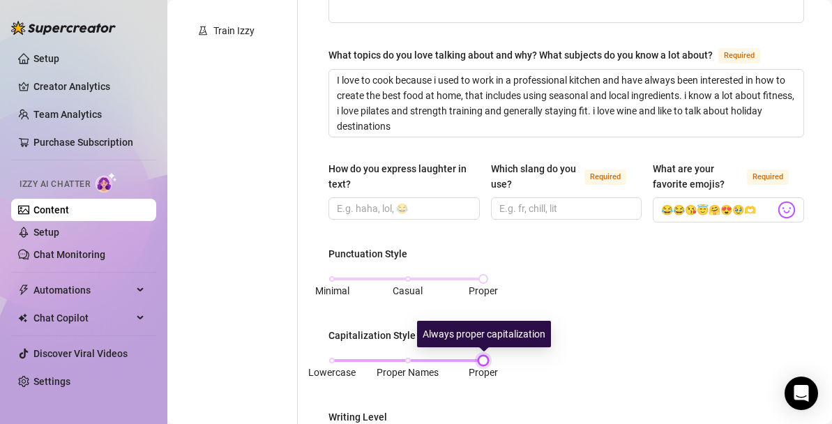
drag, startPoint x: 409, startPoint y: 360, endPoint x: 476, endPoint y: 360, distance: 67.6
click at [476, 360] on div "Lowercase Proper Names Proper" at bounding box center [407, 360] width 151 height 8
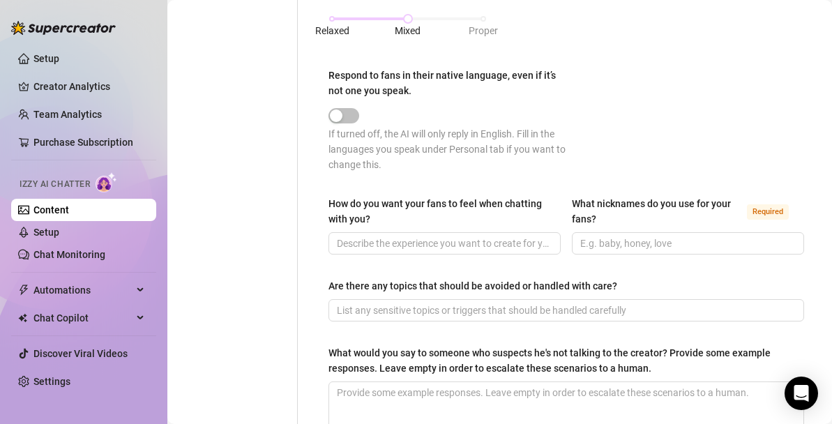
scroll to position [811, 0]
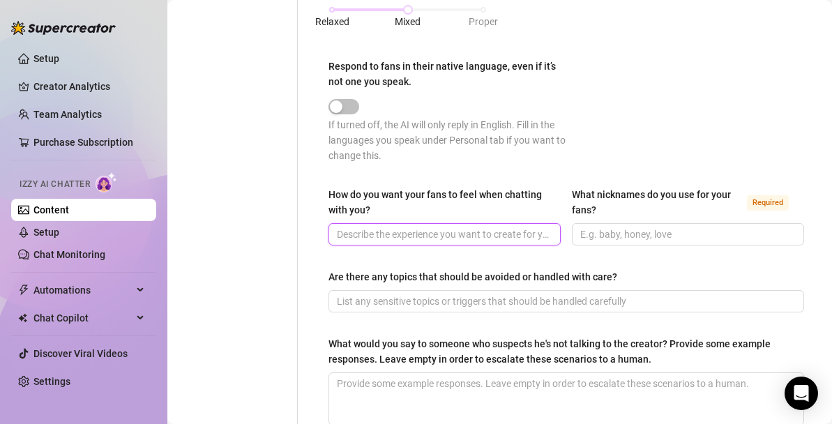
click at [510, 227] on input "How do you want your fans to feel when chatting with you?" at bounding box center [443, 234] width 213 height 15
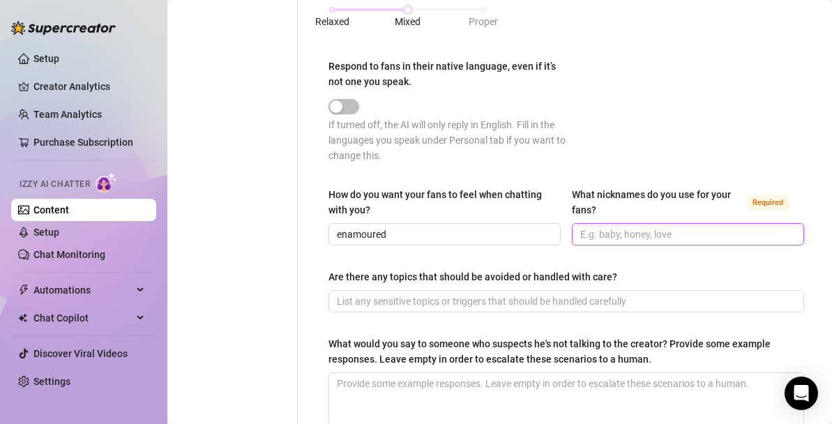
click at [680, 234] on input "What nicknames do you use for your fans? Required" at bounding box center [686, 234] width 213 height 15
click at [642, 229] on input "darling" at bounding box center [686, 234] width 213 height 15
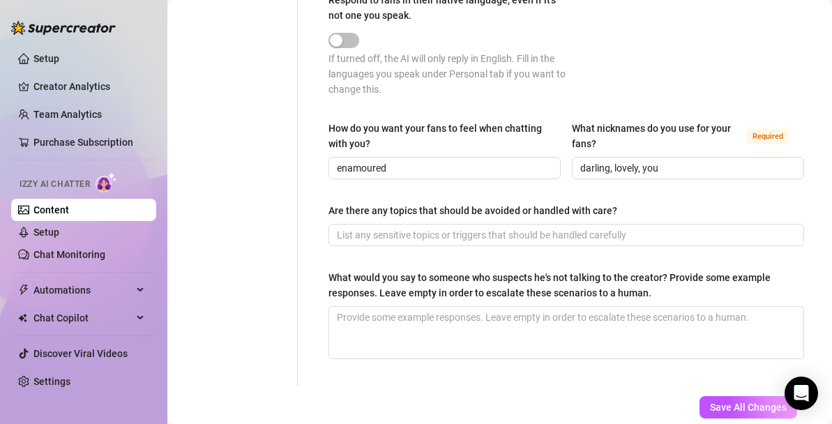
scroll to position [904, 0]
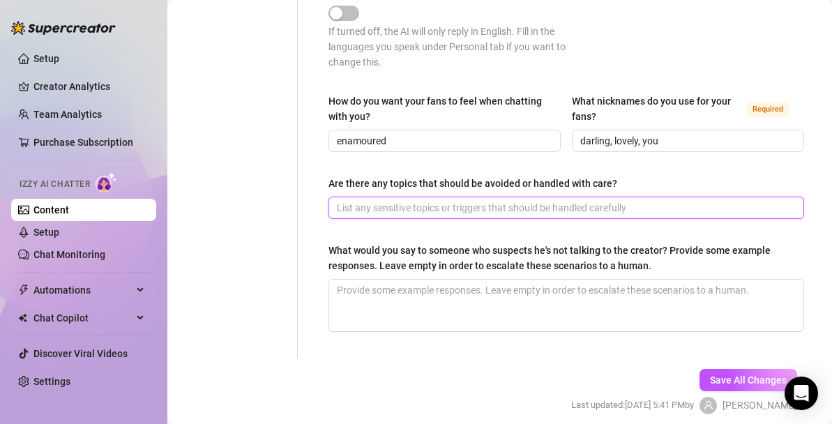
click at [503, 202] on input "Are there any topics that should be avoided or handled with care?" at bounding box center [565, 207] width 456 height 15
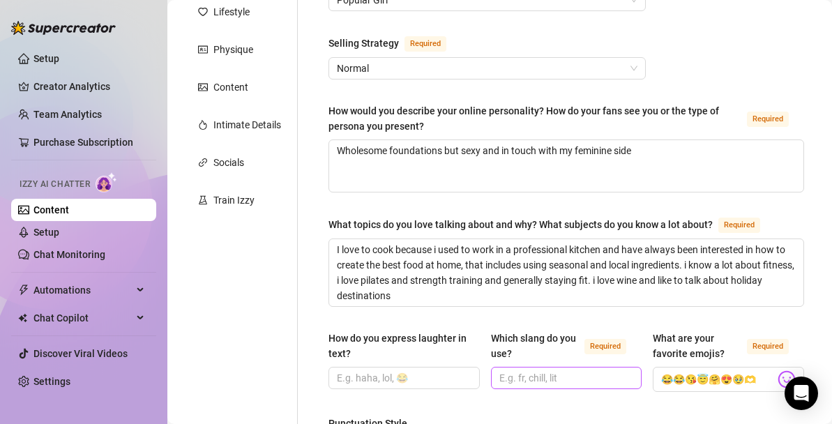
scroll to position [296, 0]
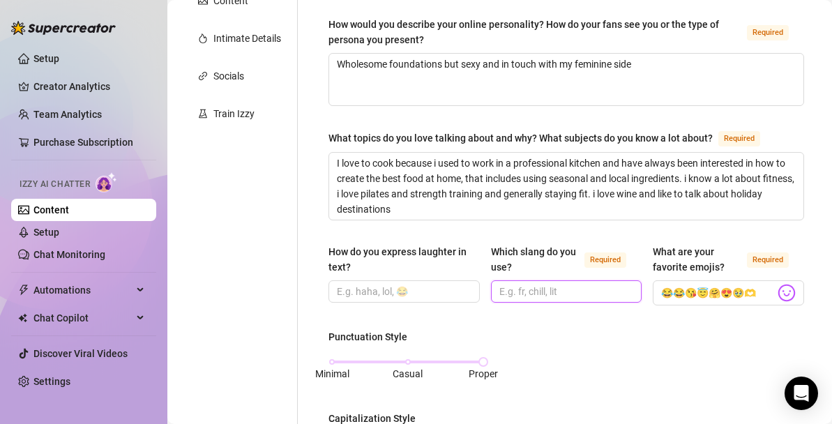
click at [574, 287] on input "Which slang do you use? Required" at bounding box center [565, 291] width 132 height 15
click at [540, 289] on input "-" at bounding box center [565, 291] width 132 height 15
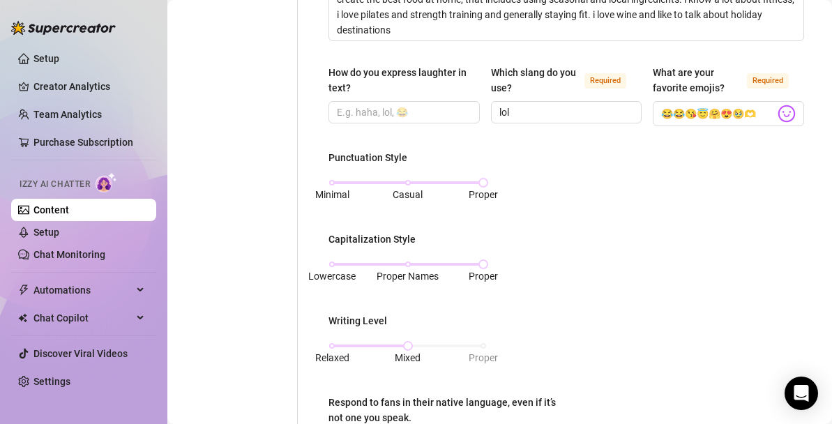
scroll to position [959, 0]
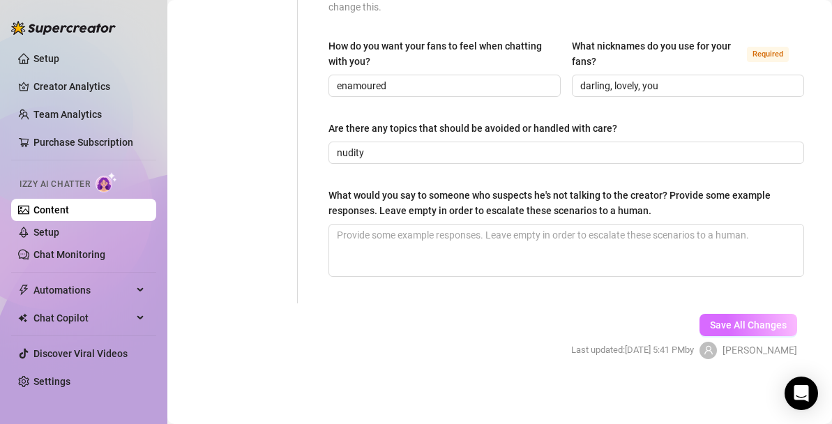
click at [733, 323] on span "Save All Changes" at bounding box center [748, 324] width 77 height 11
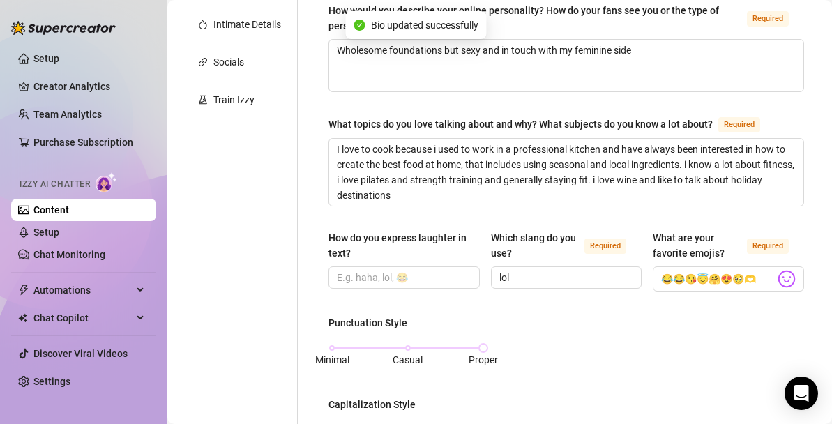
scroll to position [0, 0]
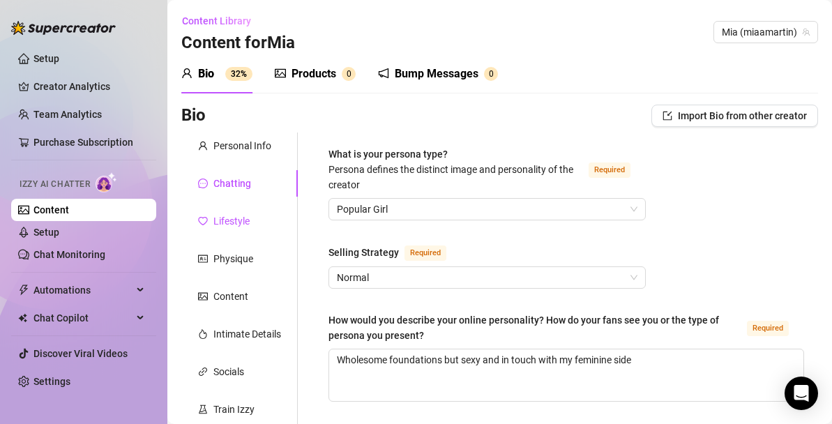
click at [227, 220] on div "Lifestyle" at bounding box center [231, 220] width 36 height 15
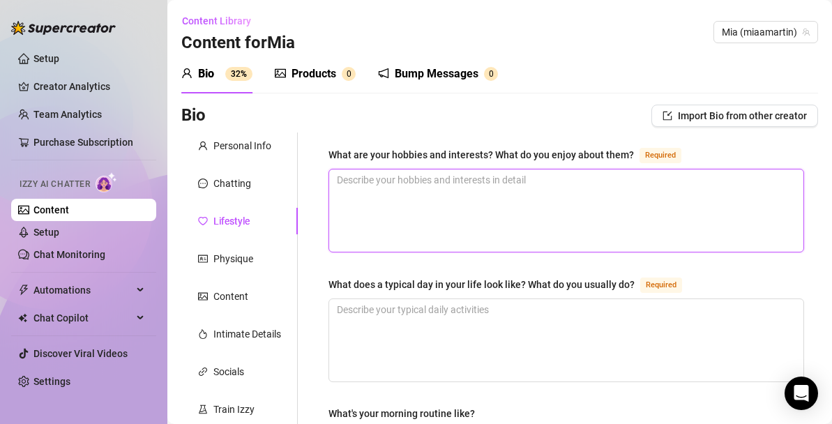
click at [413, 174] on textarea "What are your hobbies and interests? What do you enjoy about them? Required" at bounding box center [566, 210] width 474 height 82
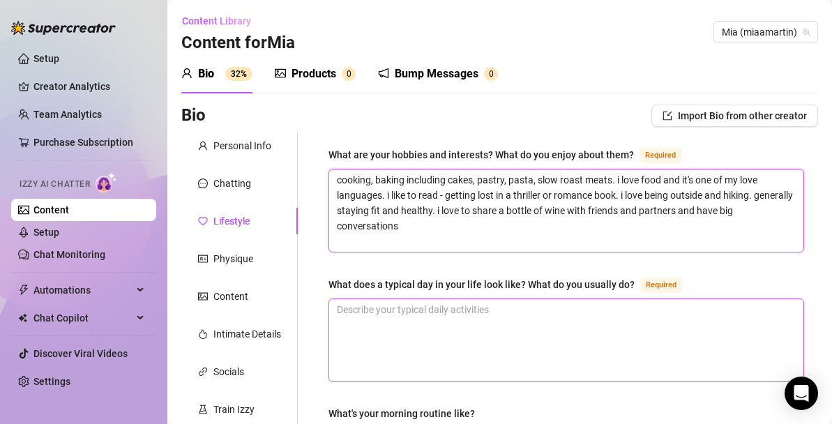
scroll to position [104, 0]
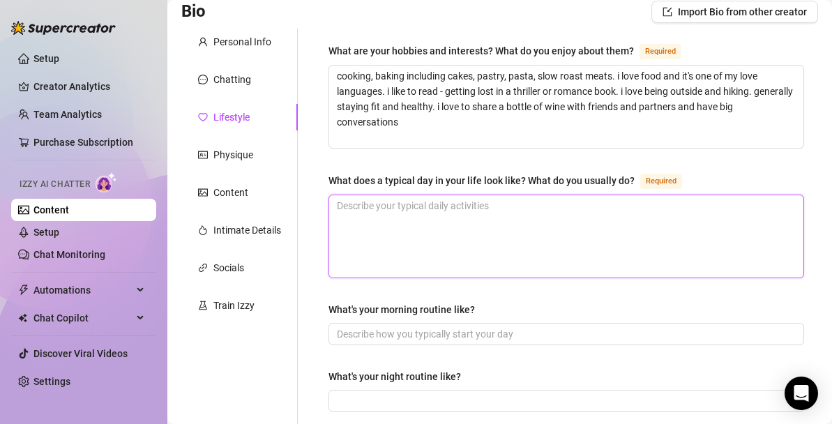
click at [497, 241] on textarea "What does a typical day in your life look like? What do you usually do? Required" at bounding box center [566, 236] width 474 height 82
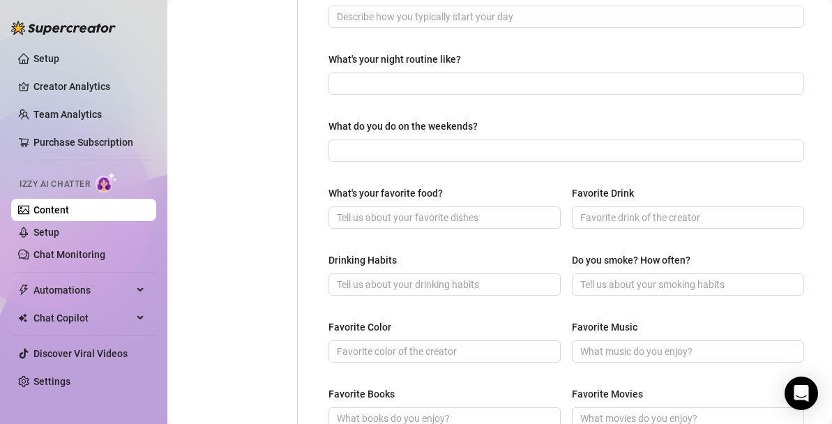
scroll to position [482, 0]
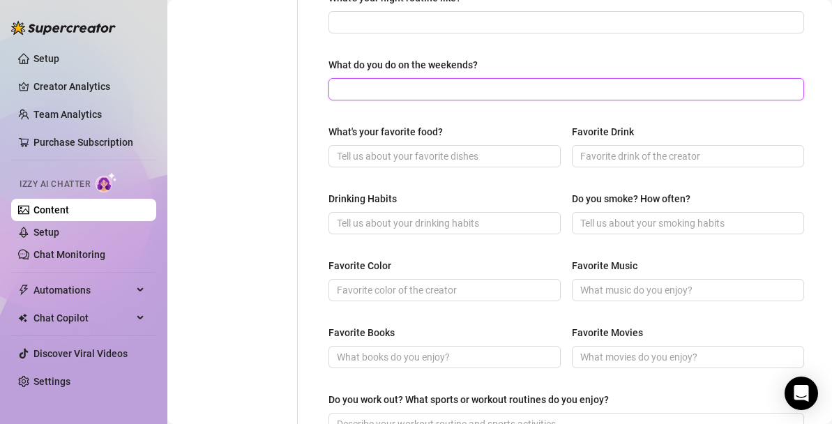
click at [496, 86] on input "What do you do on the weekends?" at bounding box center [565, 89] width 456 height 15
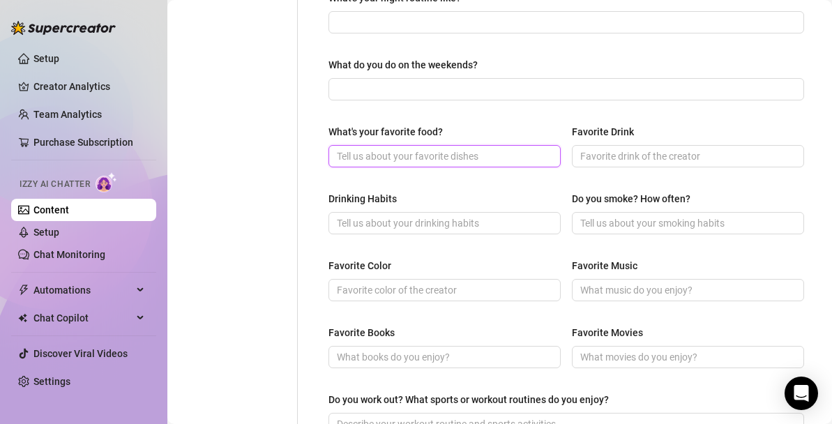
click at [478, 155] on input "What's your favorite food?" at bounding box center [443, 155] width 213 height 15
click at [360, 158] on input "spgahetti vongole" at bounding box center [443, 155] width 213 height 15
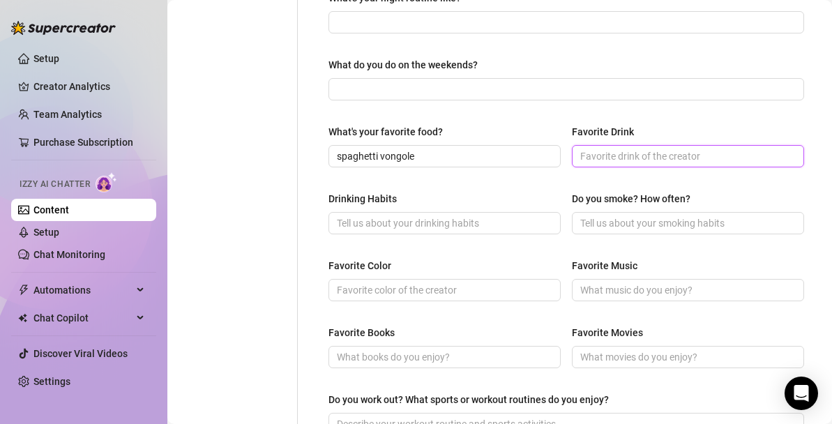
click at [658, 157] on input "Favorite Drink" at bounding box center [686, 155] width 213 height 15
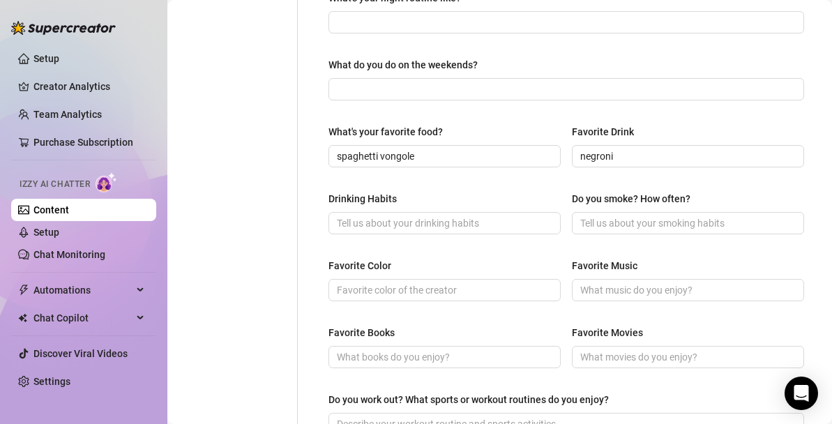
click at [505, 188] on div "What are your hobbies and interests? What do you enjoy about them? Required coo…" at bounding box center [565, 120] width 475 height 912
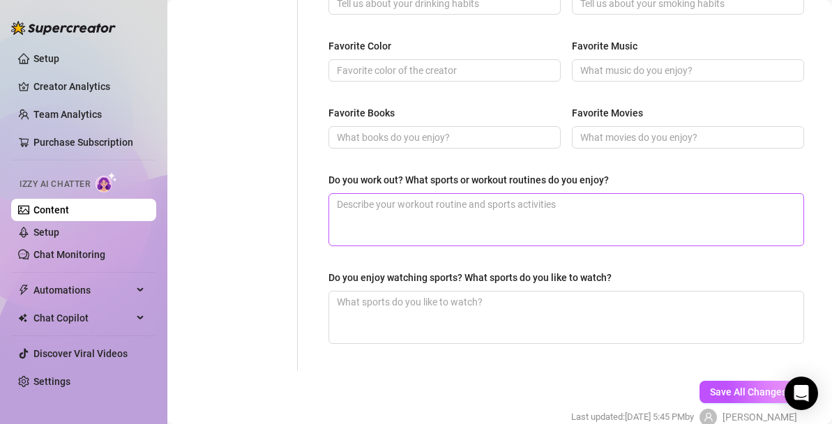
scroll to position [712, 0]
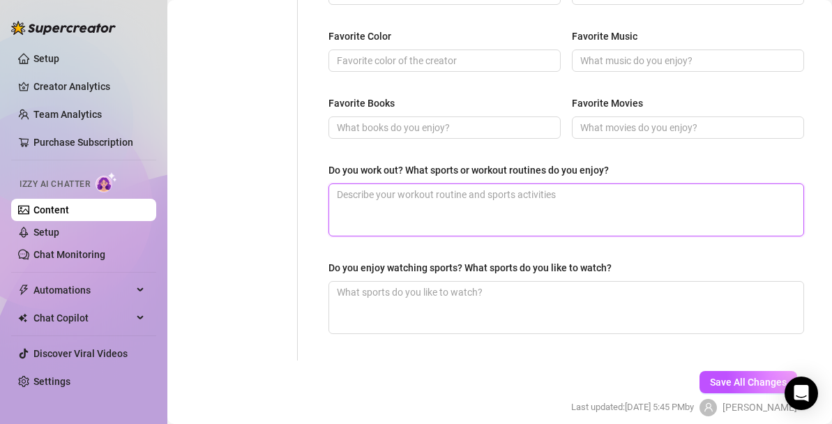
click at [444, 217] on textarea "Do you work out? What sports or workout routines do you enjoy?" at bounding box center [566, 210] width 474 height 52
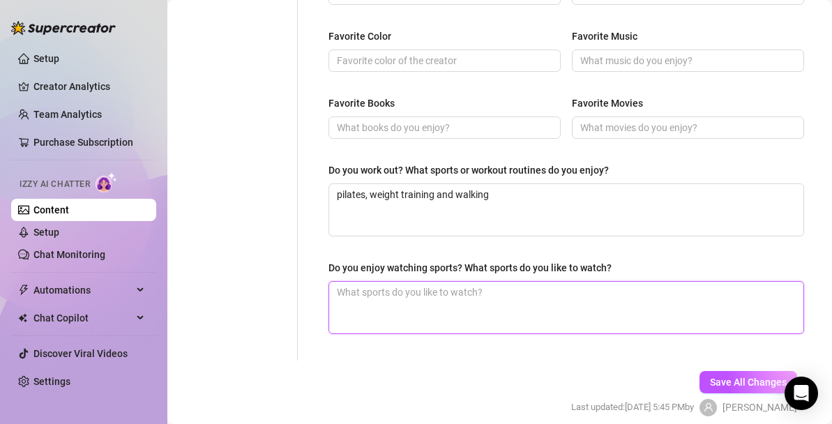
click at [572, 305] on textarea "Do you enjoy watching sports? What sports do you like to watch?" at bounding box center [566, 308] width 474 height 52
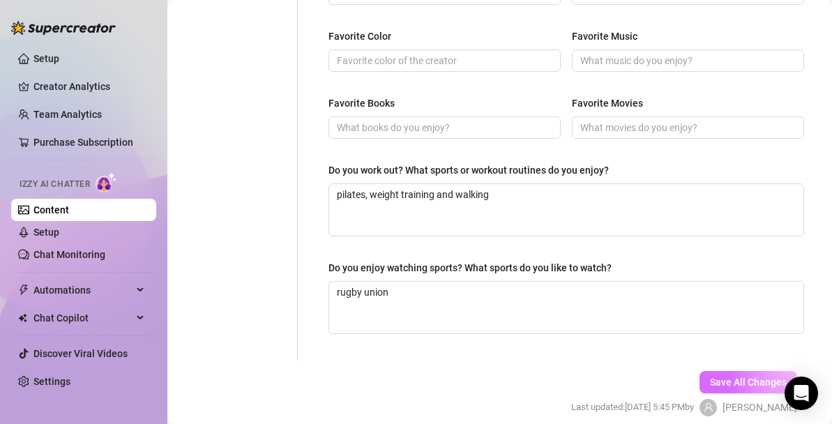
click at [722, 374] on button "Save All Changes" at bounding box center [748, 382] width 98 height 22
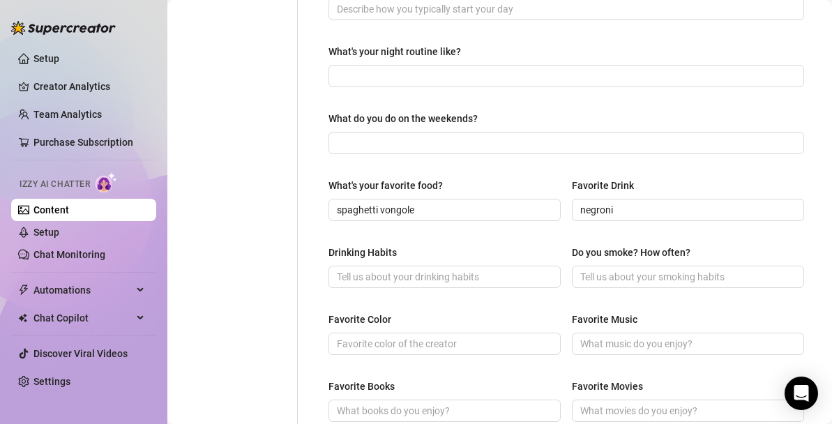
scroll to position [0, 0]
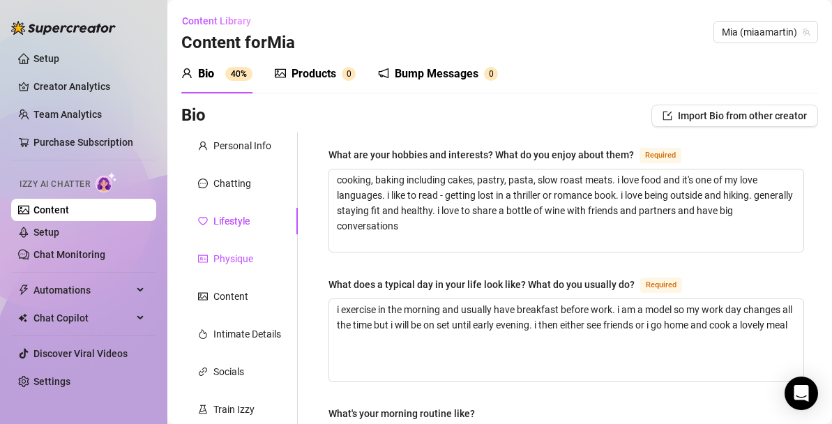
click at [228, 261] on div "Physique" at bounding box center [233, 258] width 40 height 15
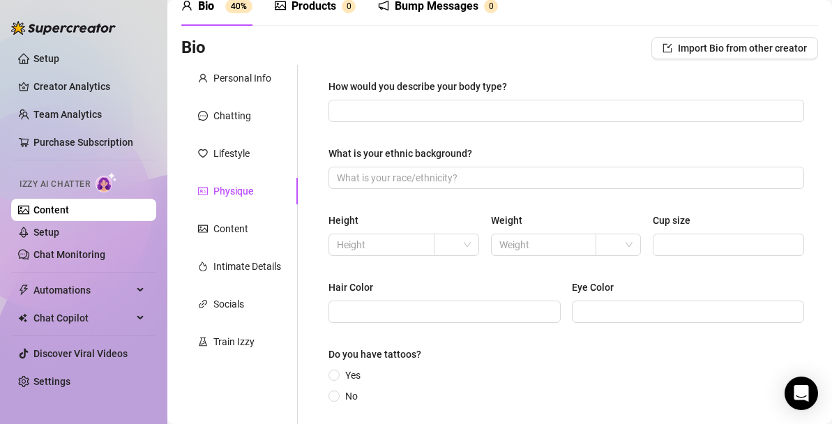
scroll to position [77, 0]
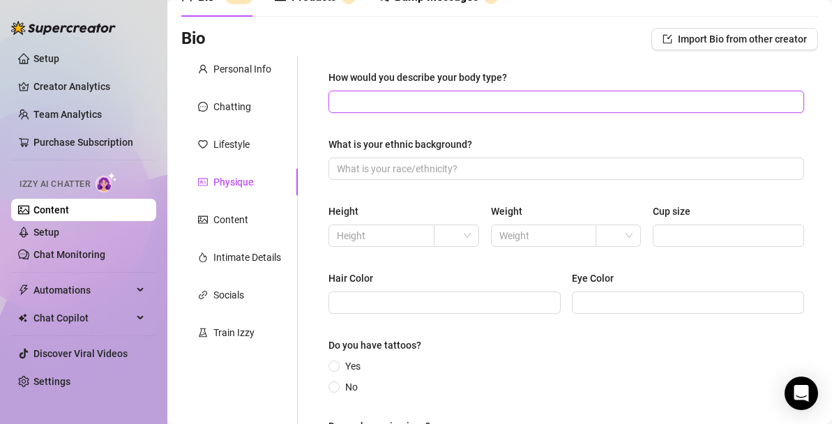
click at [466, 102] on input "How would you describe your body type?" at bounding box center [565, 101] width 456 height 15
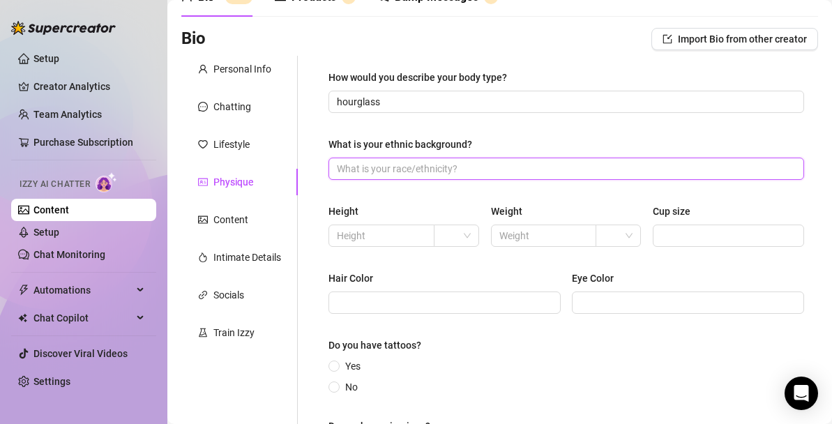
click at [454, 162] on input "What is your ethnic background?" at bounding box center [565, 168] width 456 height 15
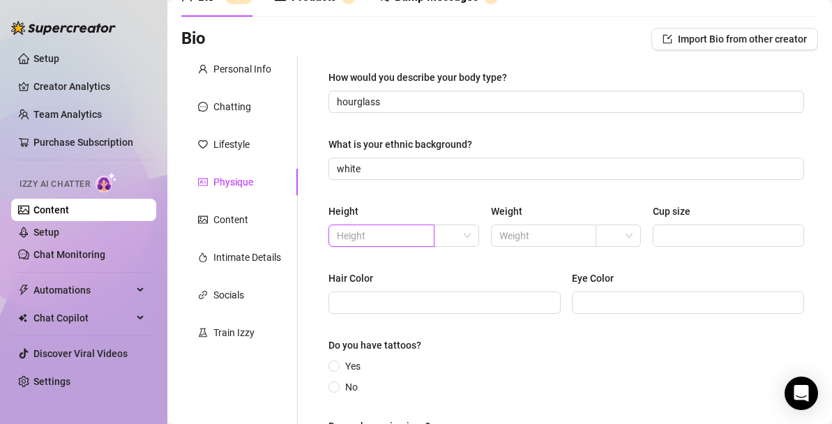
click at [381, 240] on input "text" at bounding box center [380, 235] width 86 height 15
click at [450, 245] on input "search" at bounding box center [450, 235] width 16 height 21
click at [455, 264] on div "cm" at bounding box center [456, 263] width 23 height 15
click at [395, 245] on span at bounding box center [381, 235] width 106 height 22
click at [623, 241] on span at bounding box center [618, 235] width 29 height 21
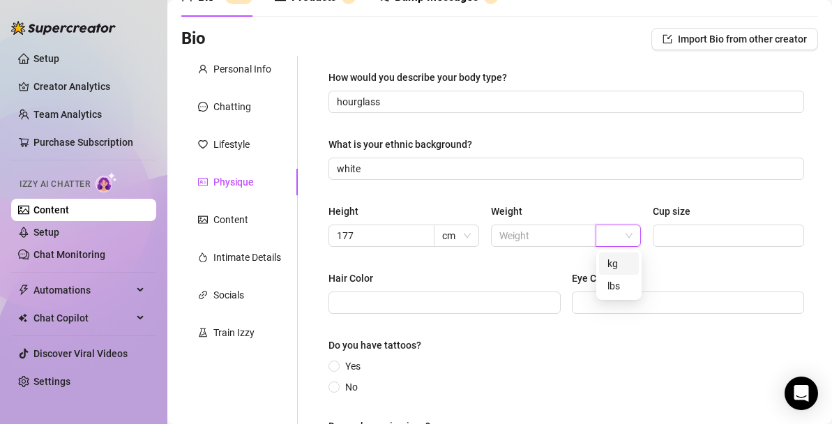
click at [618, 260] on div "kg" at bounding box center [618, 263] width 23 height 15
click at [554, 241] on input "text" at bounding box center [542, 235] width 86 height 15
click at [677, 230] on input "Cup size" at bounding box center [727, 235] width 132 height 15
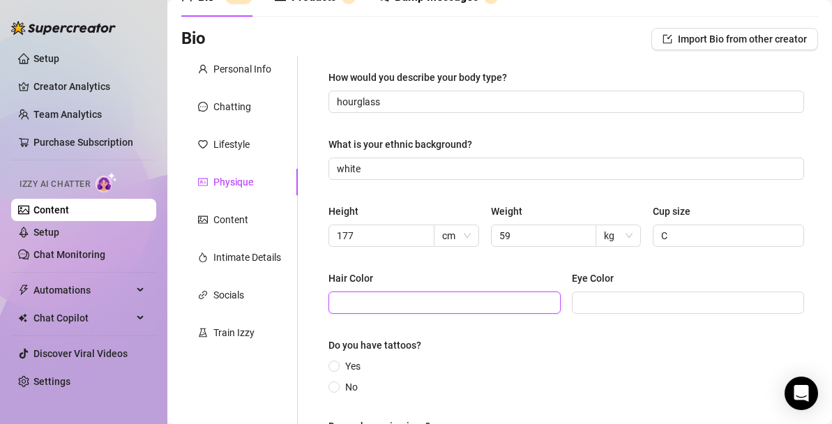
click at [511, 295] on input "Hair Color" at bounding box center [443, 302] width 213 height 15
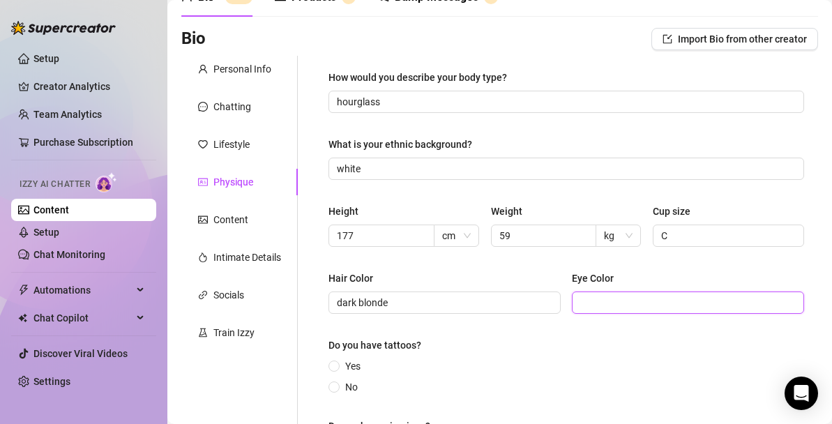
click at [619, 296] on input "Eye Color" at bounding box center [686, 302] width 213 height 15
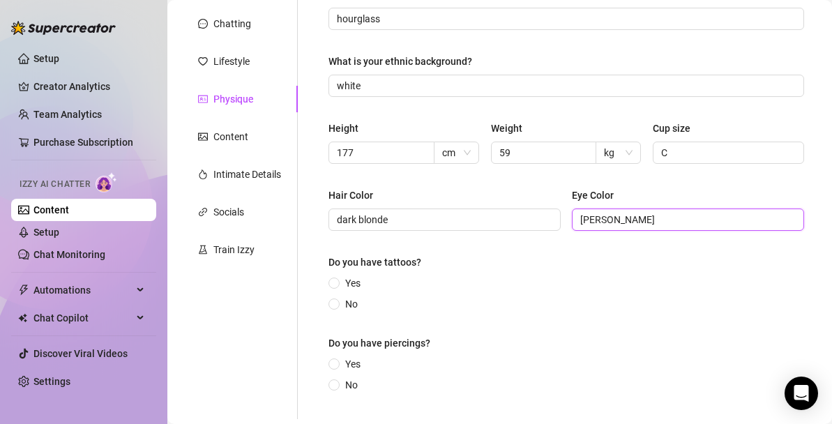
scroll to position [255, 0]
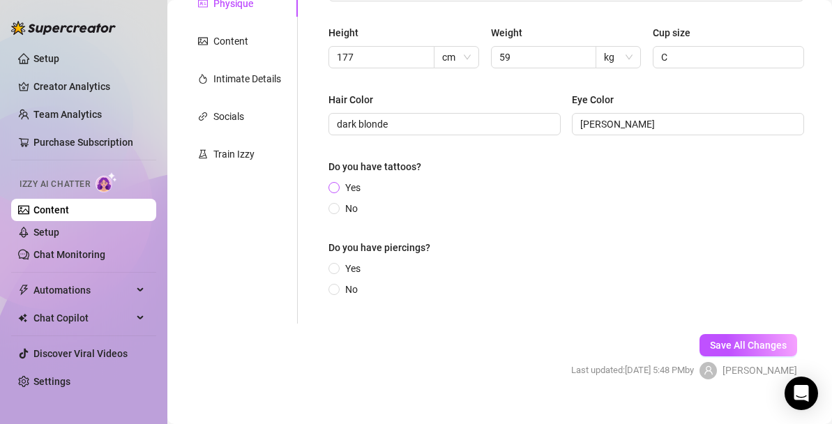
click at [351, 183] on span "Yes" at bounding box center [353, 187] width 26 height 15
click at [337, 184] on input "Yes" at bounding box center [335, 188] width 6 height 9
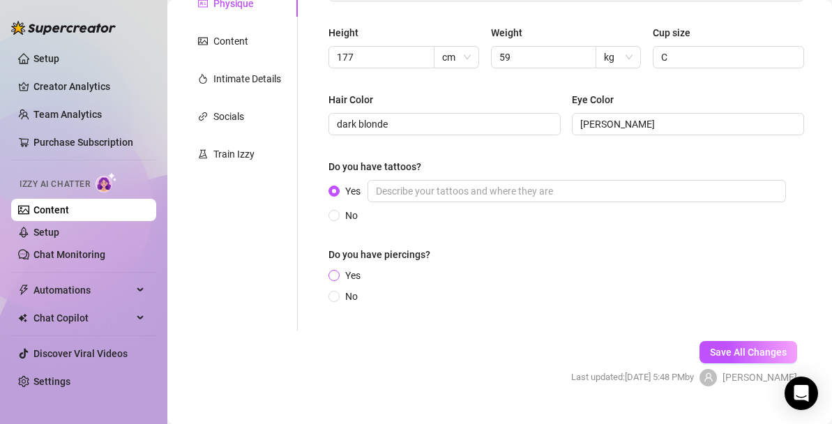
click at [350, 273] on span "Yes" at bounding box center [353, 275] width 26 height 15
click at [337, 273] on input "Yes" at bounding box center [335, 276] width 6 height 9
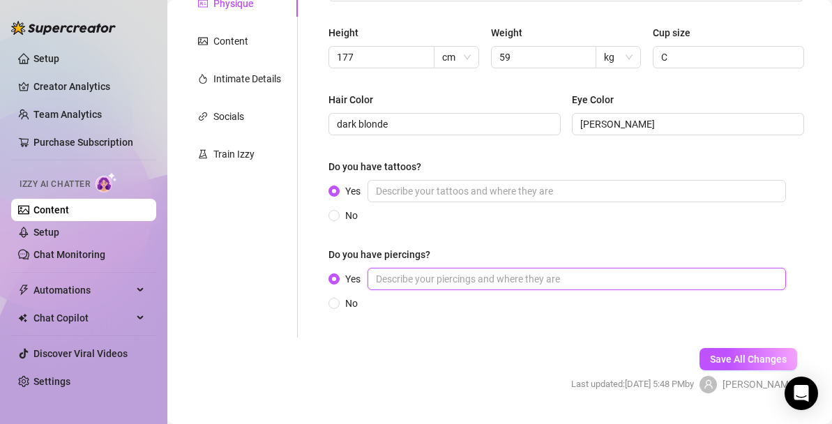
click at [410, 280] on input "Yes" at bounding box center [576, 279] width 418 height 22
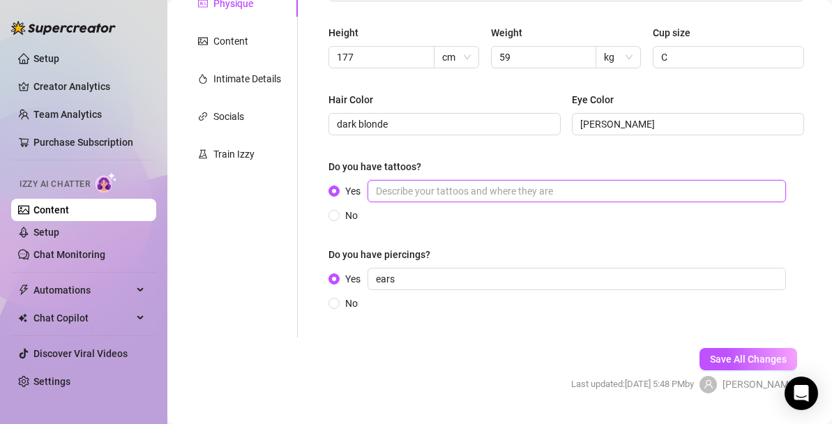
click at [466, 190] on input "Yes" at bounding box center [576, 191] width 418 height 22
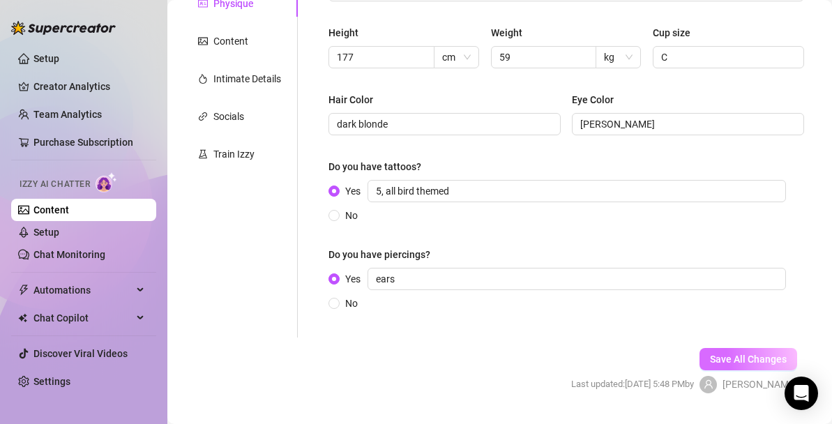
click at [768, 360] on span "Save All Changes" at bounding box center [748, 358] width 77 height 11
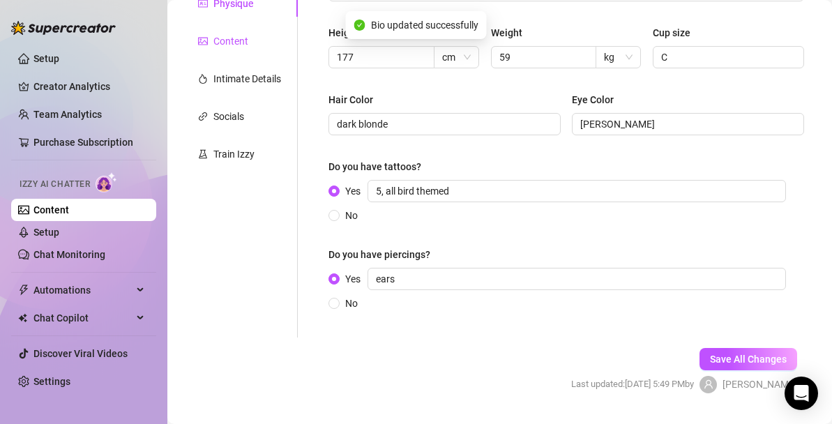
click at [229, 42] on div "Content" at bounding box center [230, 40] width 35 height 15
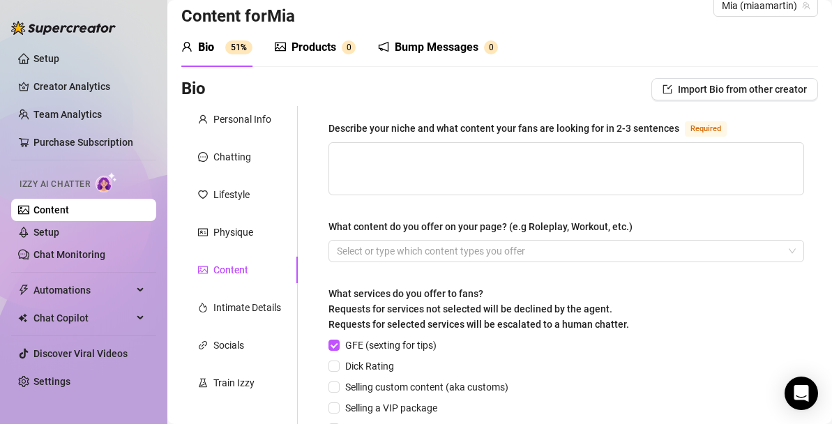
scroll to position [28, 0]
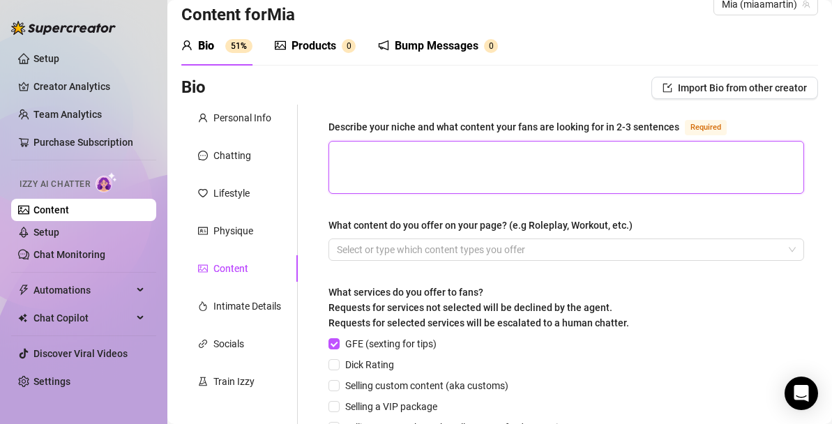
click at [427, 151] on textarea "Describe your niche and what content your fans are looking for in 2-3 sentences…" at bounding box center [566, 168] width 474 height 52
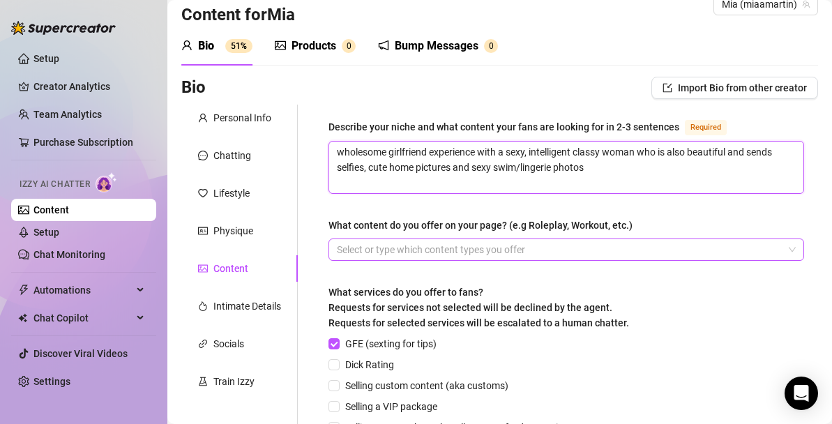
click at [504, 249] on div at bounding box center [558, 250] width 455 height 20
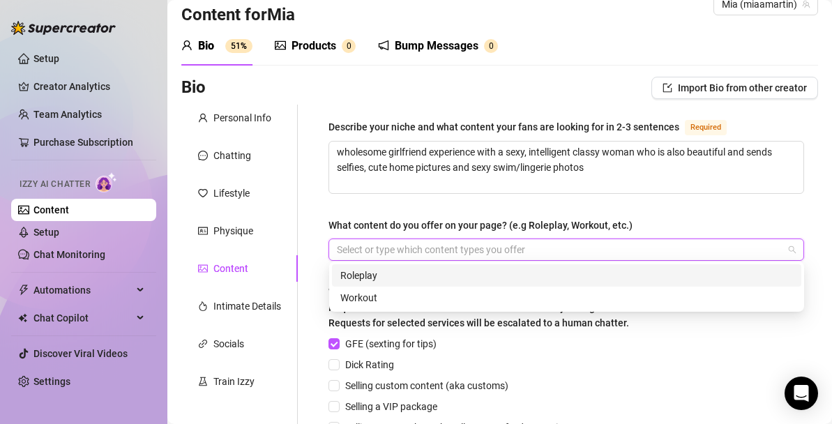
scroll to position [40, 0]
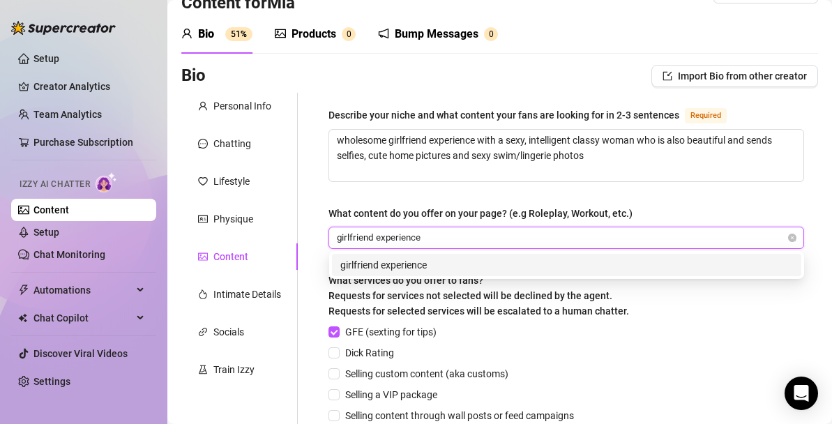
click at [679, 374] on div "GFE (sexting for tips) Dick Rating Selling custom content (aka customs) Selling…" at bounding box center [565, 398] width 475 height 148
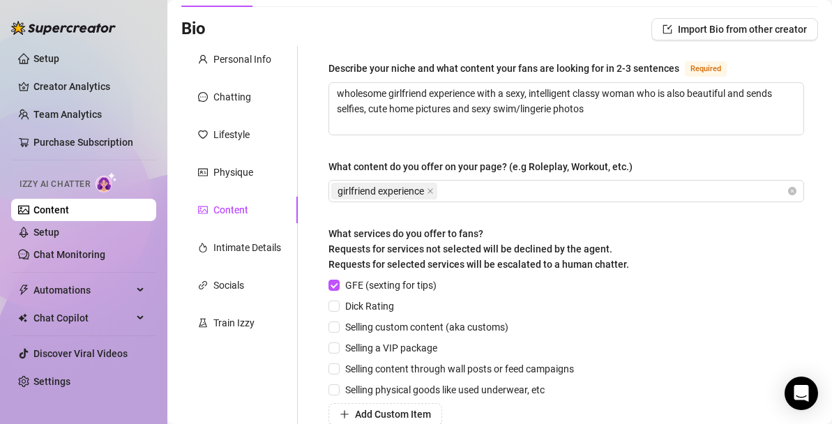
scroll to position [102, 0]
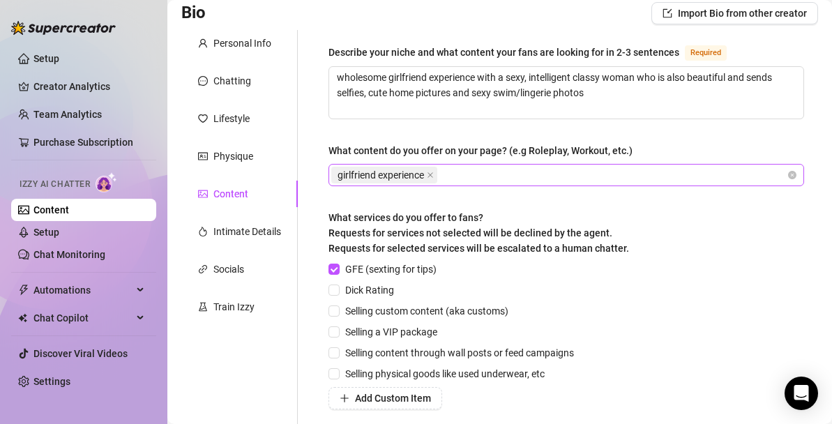
click at [572, 178] on div "girlfriend experience" at bounding box center [558, 175] width 455 height 20
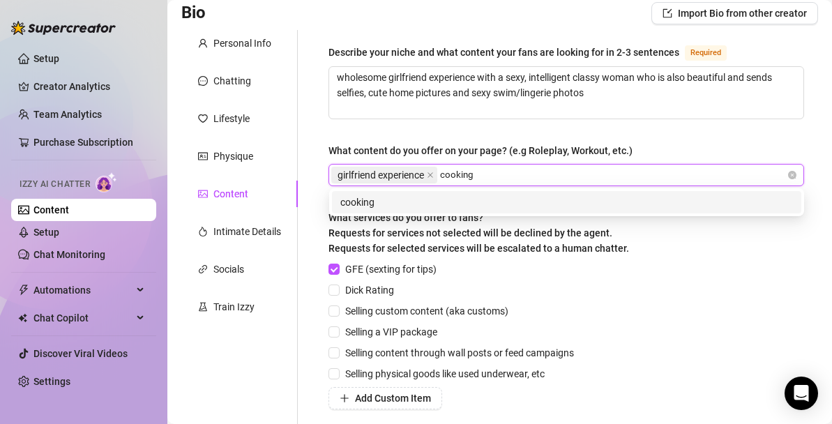
click at [471, 202] on div "cooking" at bounding box center [566, 202] width 452 height 15
click at [512, 203] on div "pilates" at bounding box center [566, 202] width 452 height 15
click at [563, 203] on div "swimwear" at bounding box center [566, 202] width 452 height 15
click at [611, 211] on div "lingerie" at bounding box center [566, 202] width 469 height 22
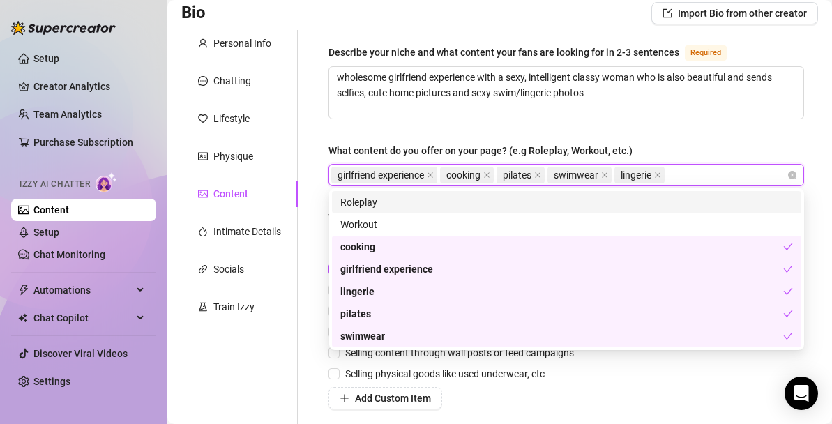
click at [717, 133] on div "Describe your niche and what content your fans are looking for in 2-3 sentences…" at bounding box center [565, 266] width 475 height 445
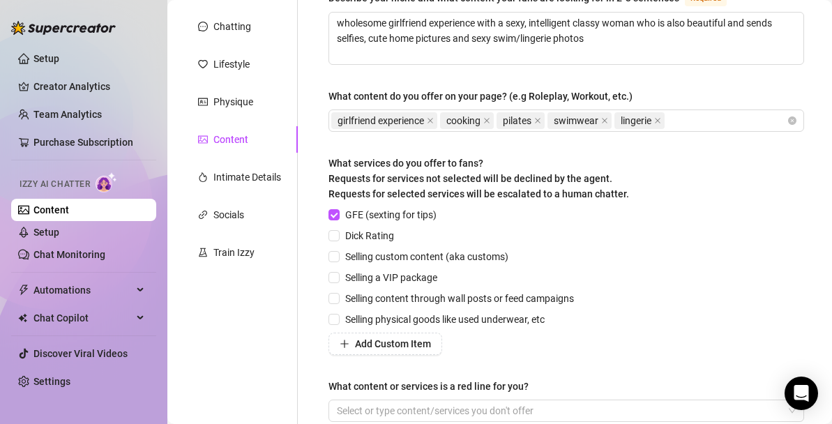
scroll to position [173, 0]
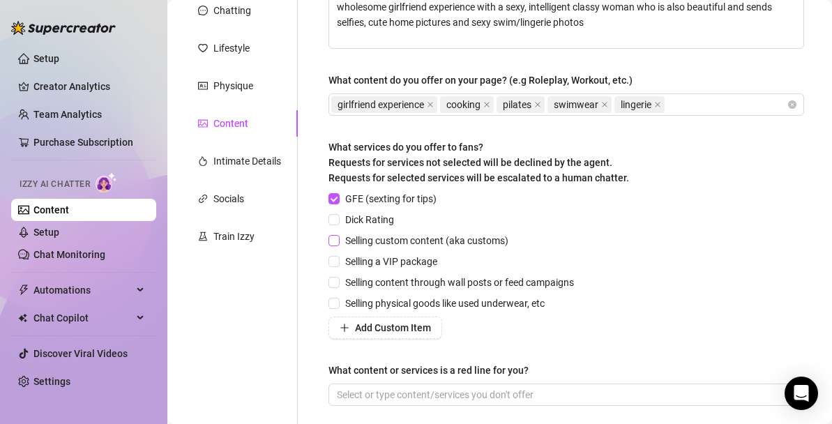
click at [370, 237] on span "Selling custom content (aka customs)" at bounding box center [427, 240] width 174 height 15
click at [338, 237] on input "Selling custom content (aka customs)" at bounding box center [333, 240] width 10 height 10
click at [376, 200] on span "GFE (sexting for tips)" at bounding box center [391, 198] width 102 height 15
click at [338, 200] on input "GFE (sexting for tips)" at bounding box center [333, 198] width 10 height 10
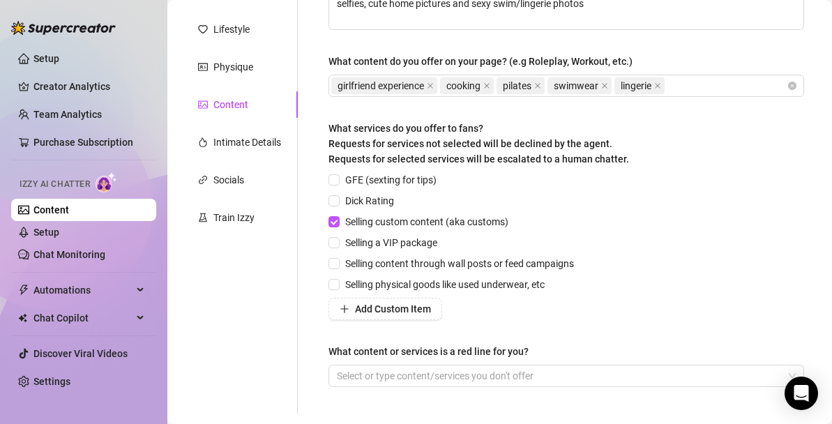
scroll to position [191, 0]
click at [426, 241] on span "Selling a VIP package" at bounding box center [391, 243] width 103 height 15
click at [338, 241] on input "Selling a VIP package" at bounding box center [333, 243] width 10 height 10
click at [426, 243] on span "Selling a VIP package" at bounding box center [391, 243] width 103 height 15
click at [338, 243] on input "Selling a VIP package" at bounding box center [333, 243] width 10 height 10
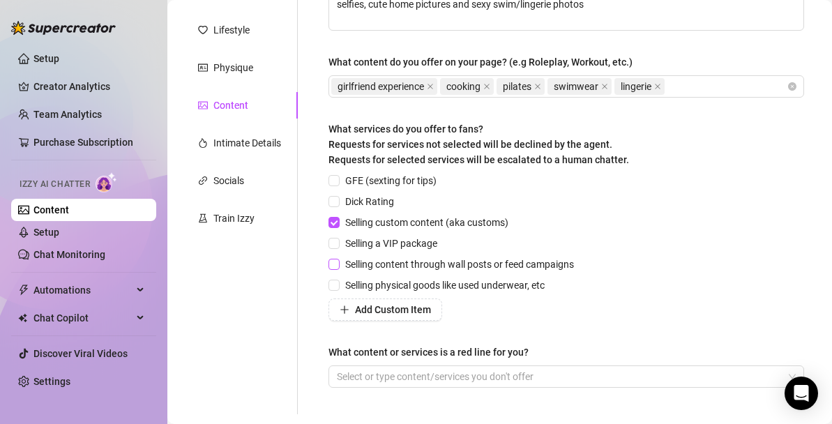
click at [428, 266] on span "Selling content through wall posts or feed campaigns" at bounding box center [460, 264] width 240 height 15
click at [338, 266] on input "Selling content through wall posts or feed campaigns" at bounding box center [333, 264] width 10 height 10
click at [416, 314] on span "Add Custom Item" at bounding box center [393, 309] width 76 height 11
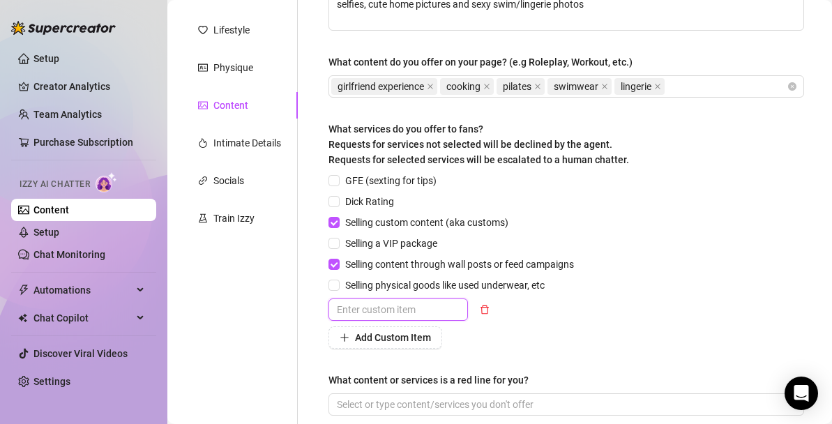
click at [410, 308] on input "text" at bounding box center [397, 309] width 139 height 22
click at [505, 333] on div "Add Custom Item" at bounding box center [453, 337] width 251 height 22
click at [411, 310] on input "selling photos" at bounding box center [397, 309] width 139 height 22
click at [403, 341] on span "Add Custom Item" at bounding box center [393, 337] width 76 height 11
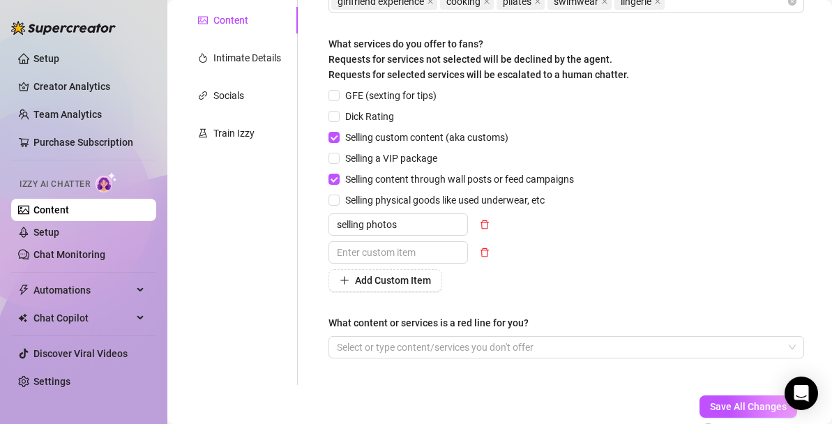
click at [568, 254] on div at bounding box center [453, 252] width 251 height 22
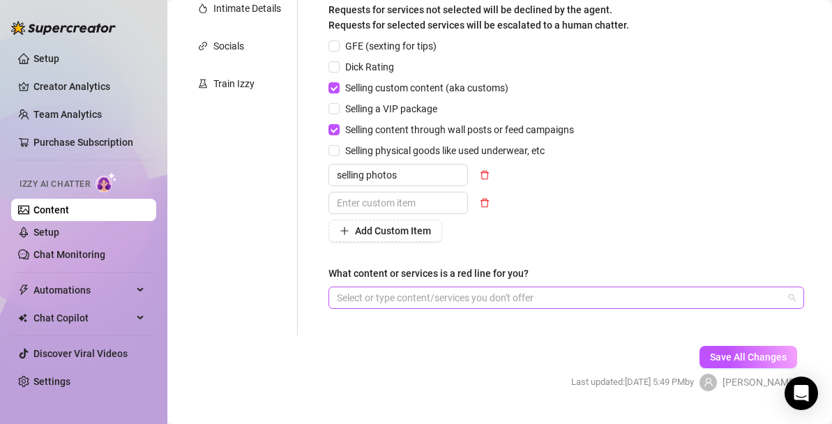
click at [571, 307] on div "Select or type content/services you don't offer" at bounding box center [565, 298] width 475 height 22
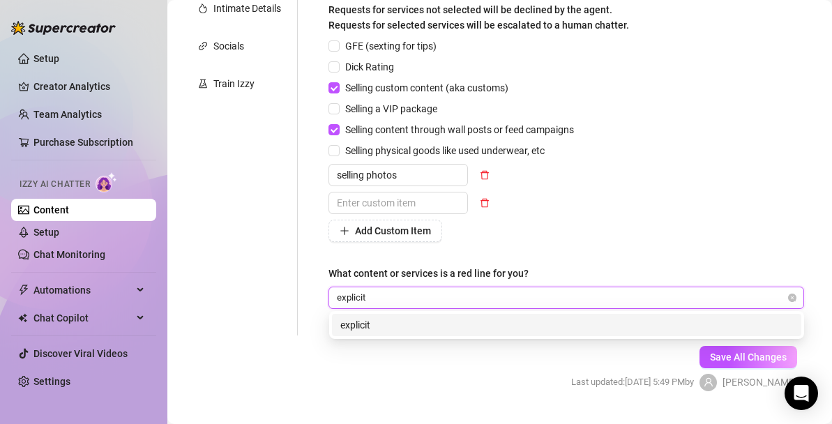
click at [522, 326] on div "explicit" at bounding box center [566, 324] width 452 height 15
click at [416, 324] on div "nude" at bounding box center [566, 324] width 452 height 15
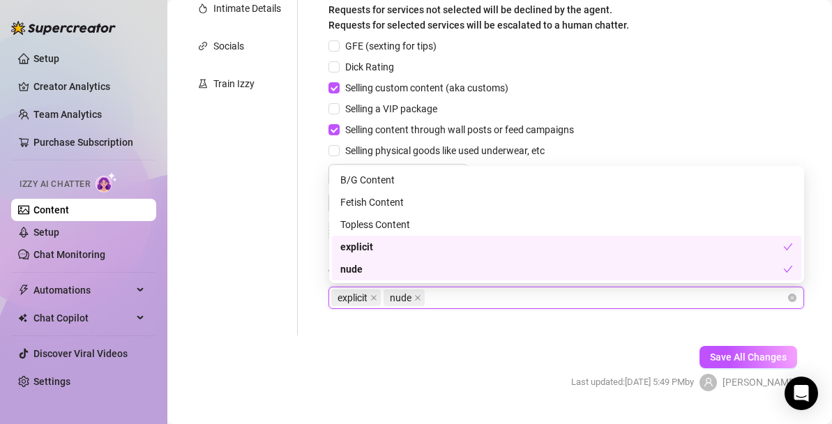
click at [496, 413] on form "Personal Info Chatting Lifestyle Physique Content Intimate Details Socials Trai…" at bounding box center [499, 111] width 636 height 609
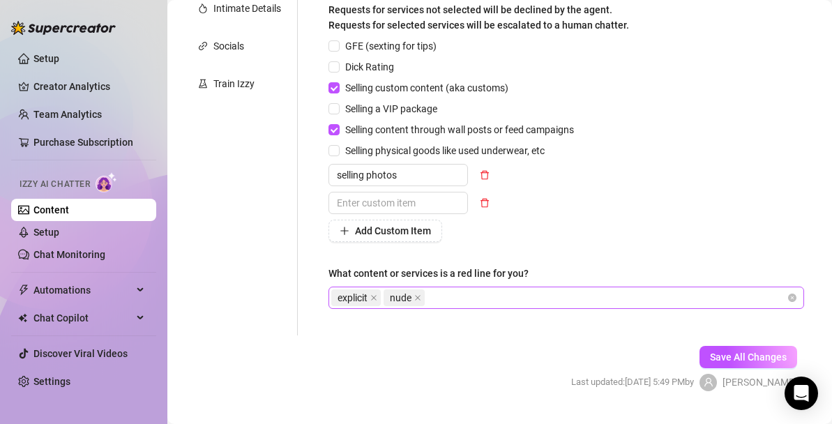
click at [512, 291] on div "explicit nude" at bounding box center [558, 298] width 455 height 20
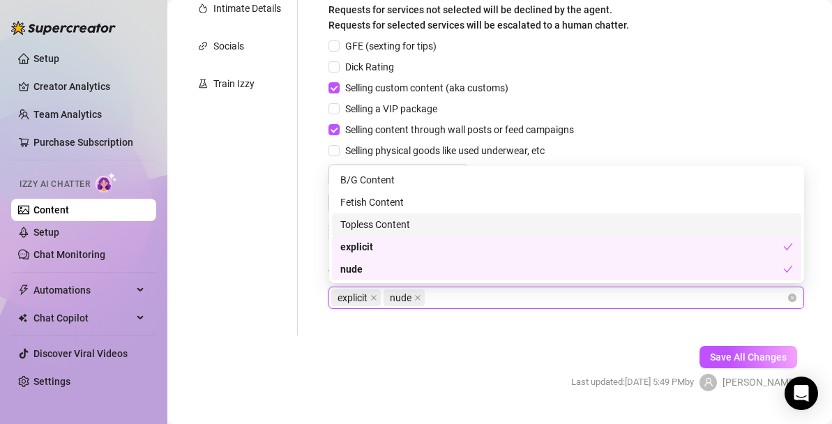
click at [406, 224] on div "Topless Content" at bounding box center [566, 224] width 452 height 15
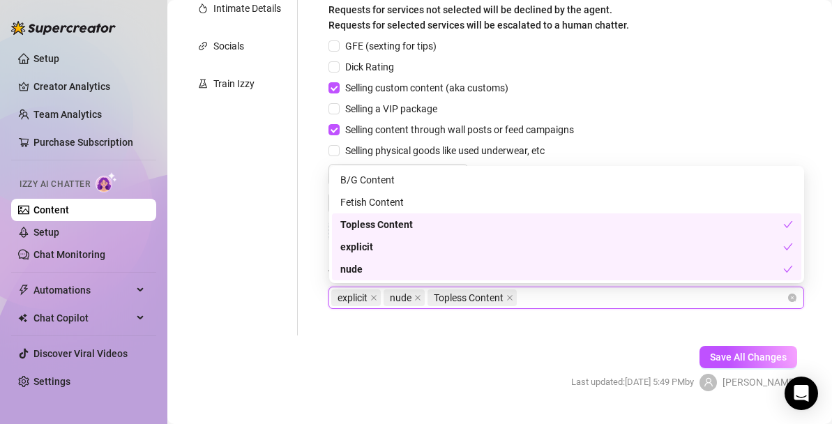
click at [648, 363] on div "Save All Changes Last updated: [DATE] 5:49 PM by [PERSON_NAME]" at bounding box center [684, 368] width 268 height 66
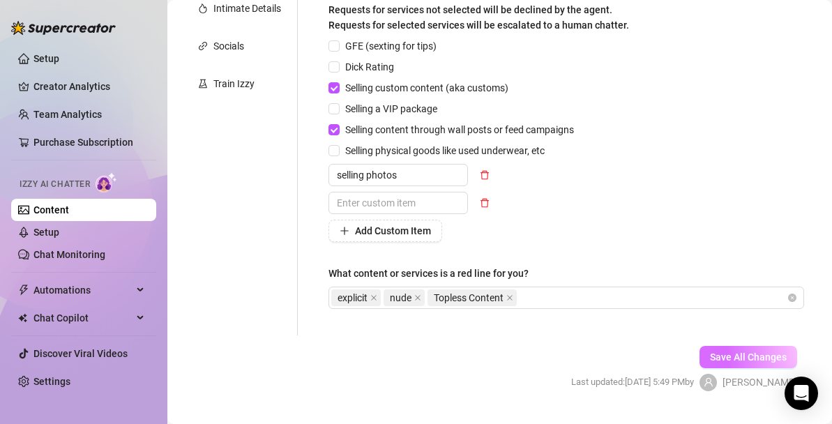
click at [736, 363] on button "Save All Changes" at bounding box center [748, 357] width 98 height 22
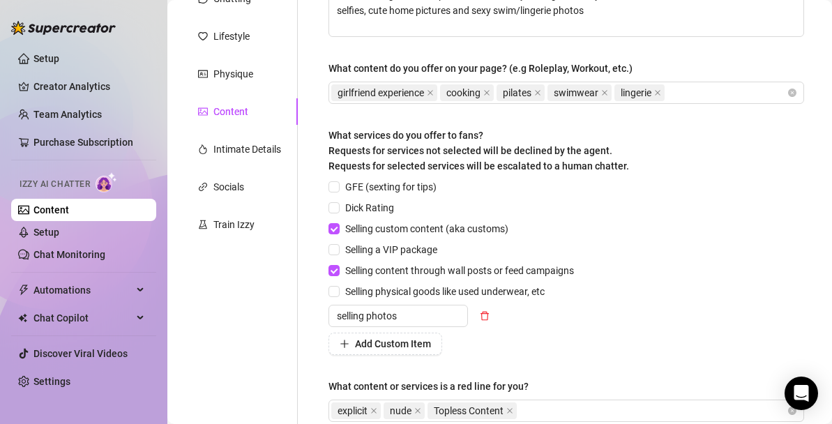
scroll to position [330, 0]
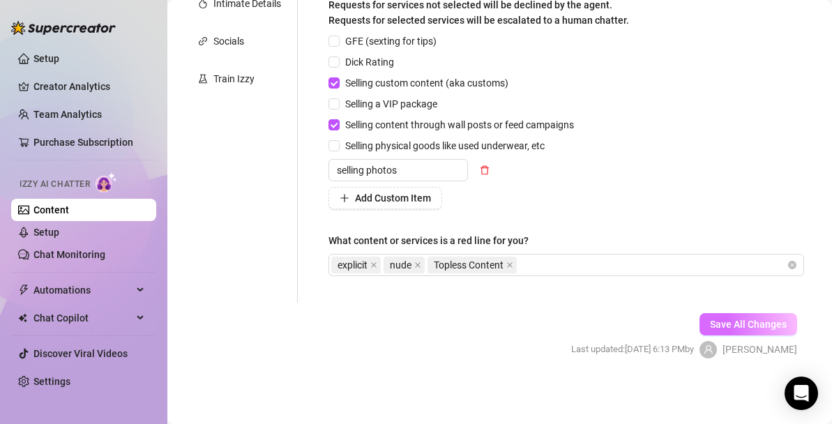
click at [758, 327] on span "Save All Changes" at bounding box center [748, 324] width 77 height 11
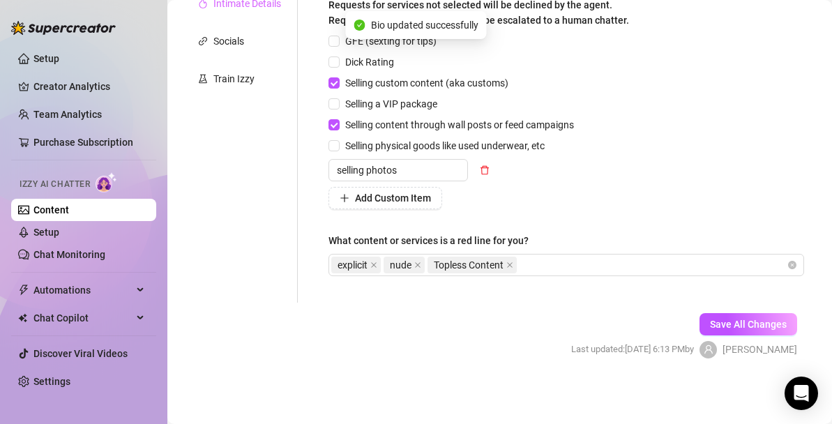
scroll to position [74, 0]
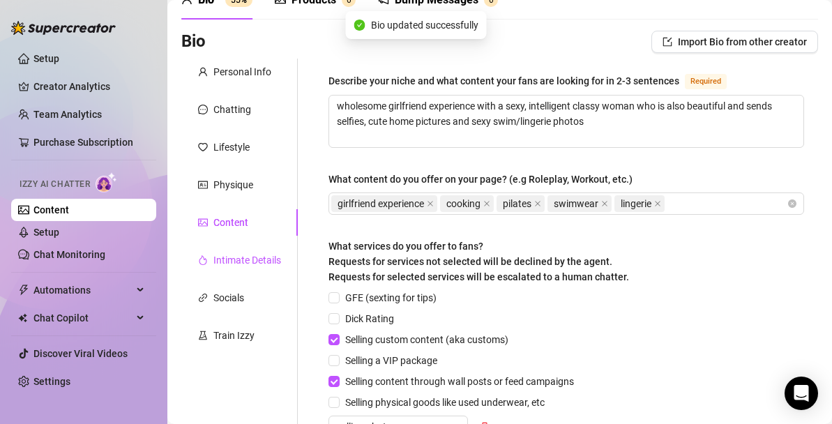
click at [245, 261] on div "Intimate Details" at bounding box center [247, 259] width 68 height 15
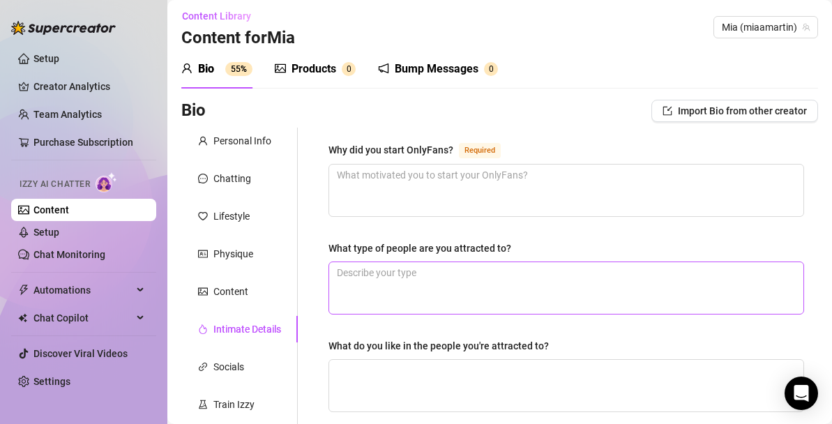
scroll to position [3, 0]
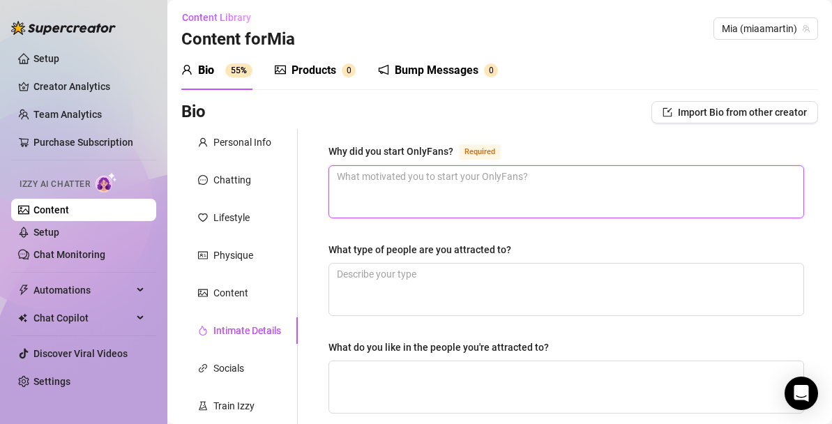
click at [482, 180] on textarea "Why did you start OnlyFans? Required" at bounding box center [566, 192] width 474 height 52
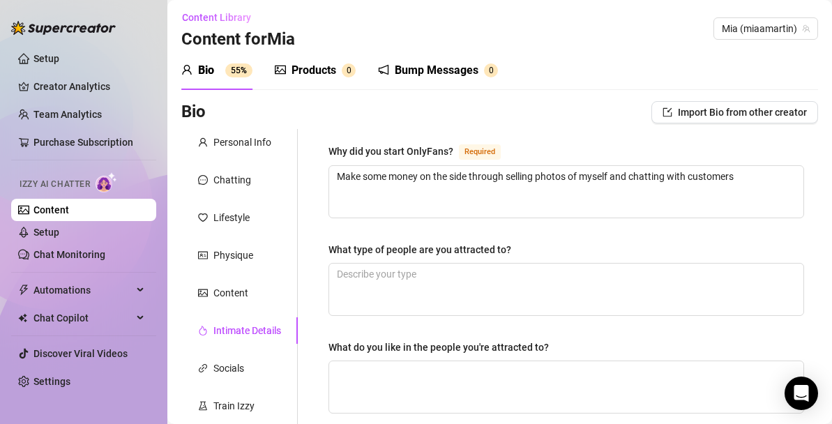
click at [470, 245] on div "What type of people are you attracted to?" at bounding box center [419, 249] width 183 height 15
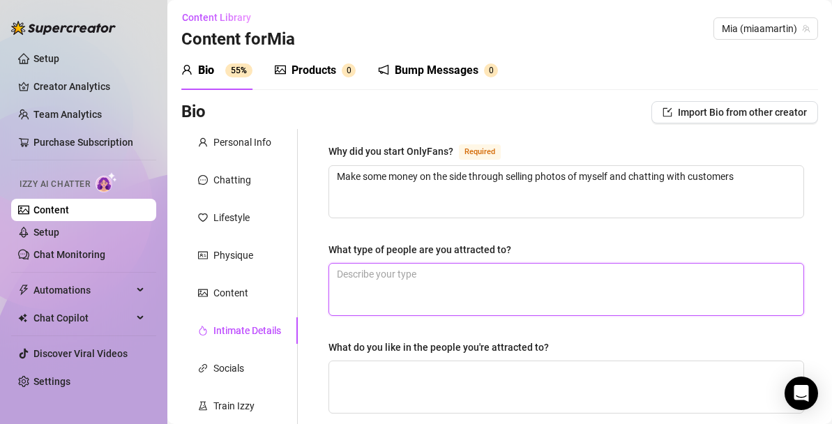
click at [470, 264] on textarea "What type of people are you attracted to?" at bounding box center [566, 290] width 474 height 52
click at [484, 272] on textarea "What type of people are you attracted to?" at bounding box center [566, 290] width 474 height 52
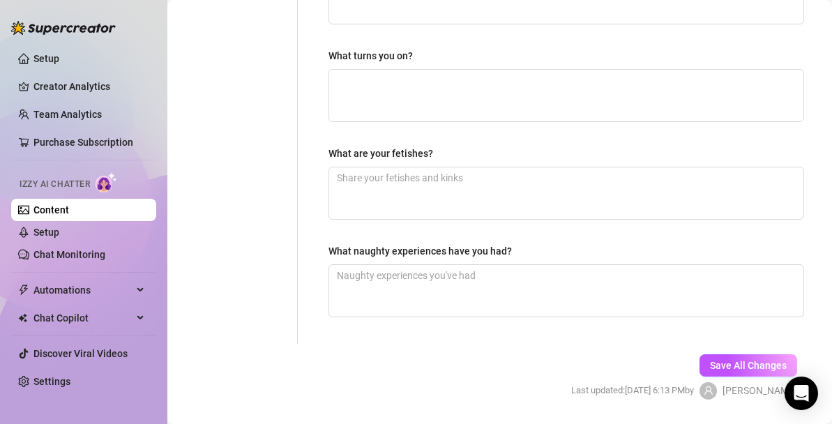
scroll to position [496, 0]
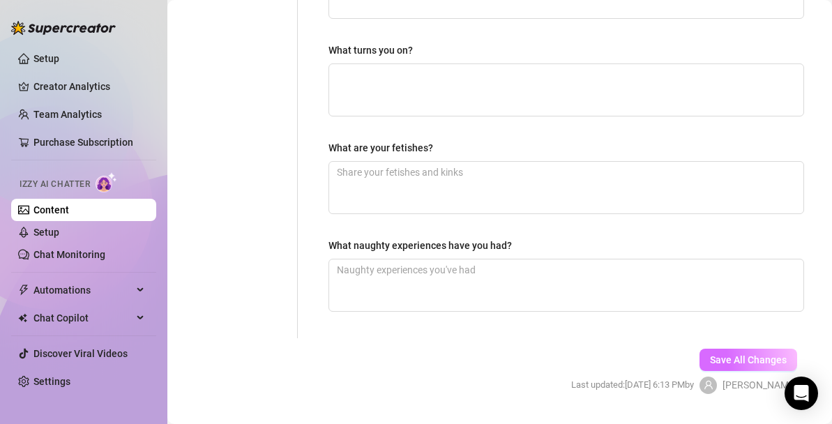
click at [733, 361] on span "Save All Changes" at bounding box center [748, 359] width 77 height 11
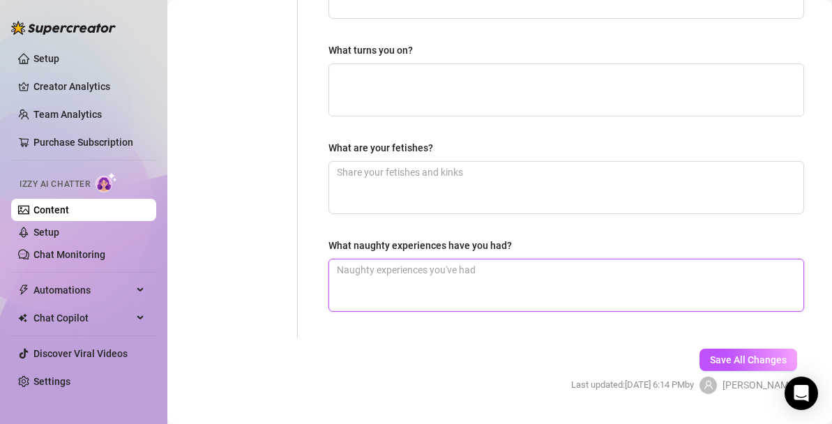
click at [465, 266] on textarea "What naughty experiences have you had?" at bounding box center [566, 285] width 474 height 52
click at [529, 273] on textarea "threesomes BGG, a foursome with my bestfriend and two guys" at bounding box center [566, 285] width 474 height 52
click at [628, 272] on textarea "threesomes BGG, a foursome with my best friend and two guys" at bounding box center [566, 285] width 474 height 52
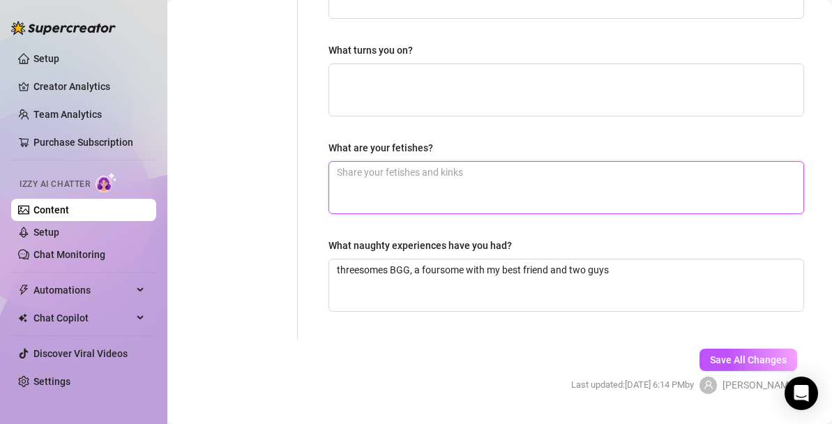
click at [456, 178] on textarea "What are your fetishes?" at bounding box center [566, 188] width 474 height 52
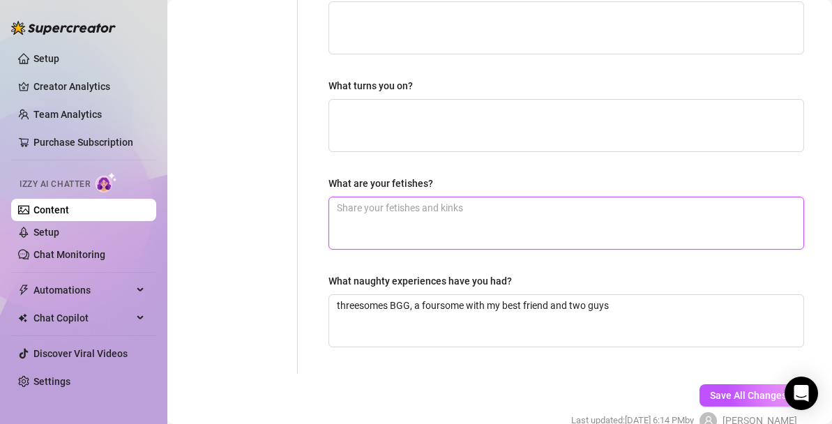
scroll to position [435, 0]
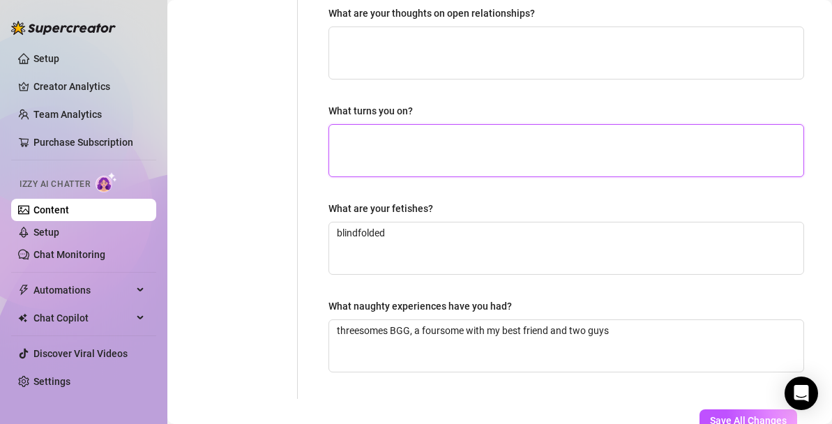
click at [436, 146] on textarea "What turns you on?" at bounding box center [566, 151] width 474 height 52
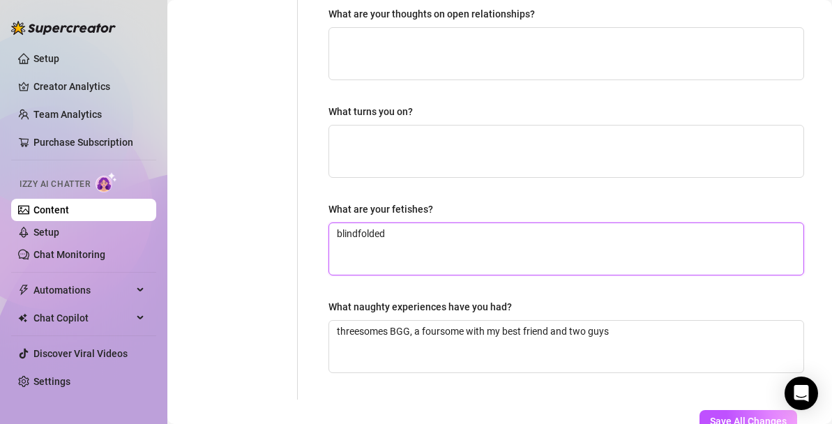
click at [375, 229] on textarea "blindfolded" at bounding box center [566, 249] width 474 height 52
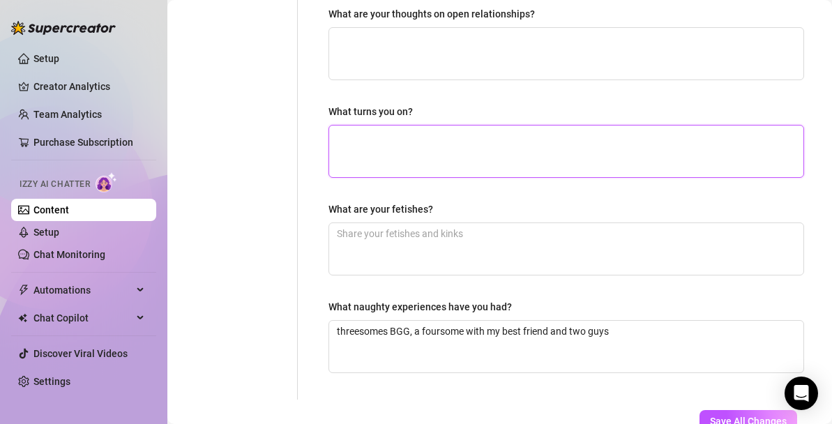
click at [372, 137] on textarea "What turns you on?" at bounding box center [566, 151] width 474 height 52
paste textarea "blindfolded"
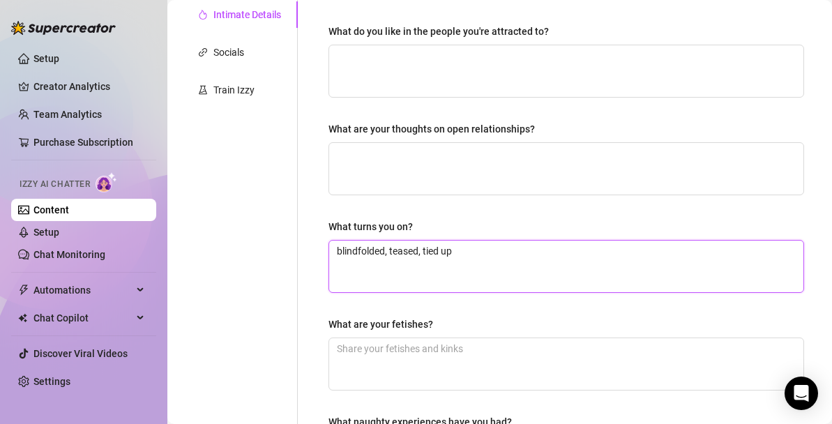
scroll to position [317, 0]
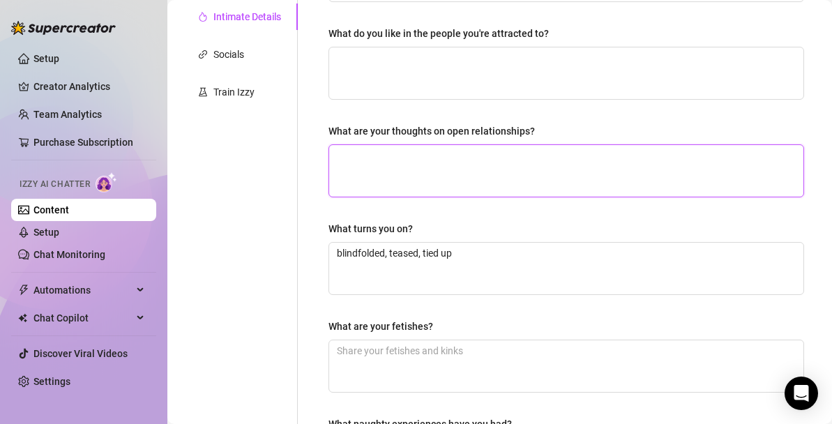
click at [439, 160] on textarea "What are your thoughts on open relationships?" at bounding box center [566, 171] width 474 height 52
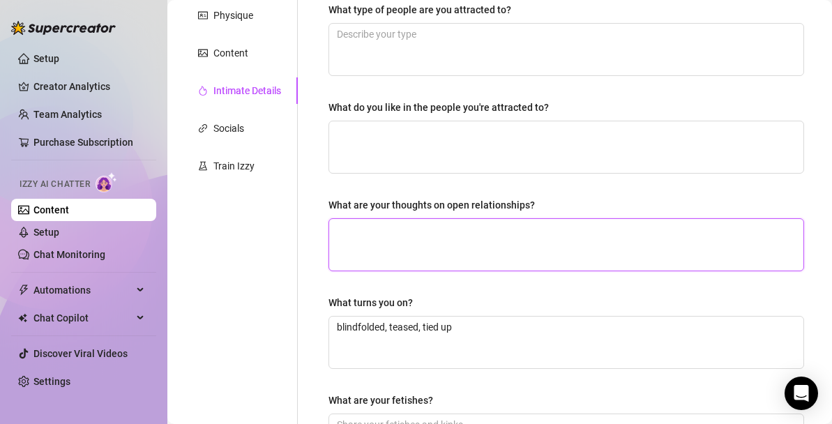
scroll to position [174, 0]
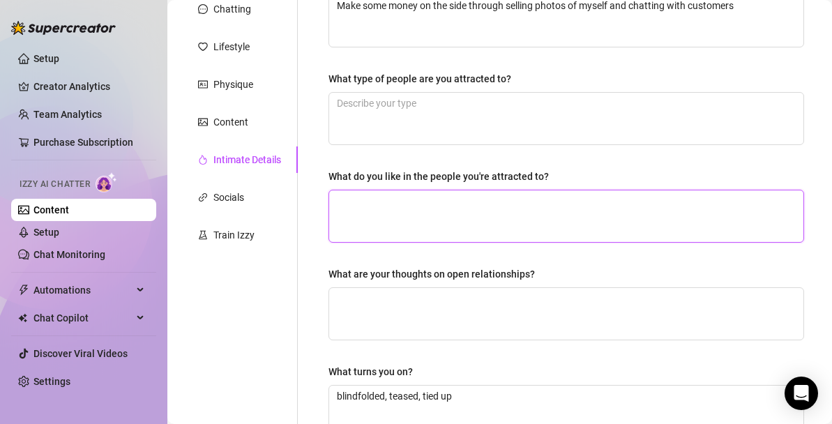
click at [465, 213] on textarea "What do you like in the people you're attracted to?" at bounding box center [566, 216] width 474 height 52
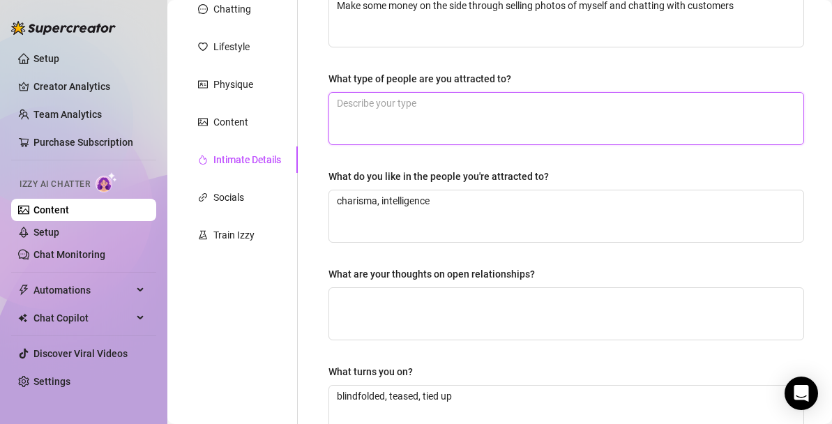
click at [478, 105] on textarea "What type of people are you attracted to?" at bounding box center [566, 119] width 474 height 52
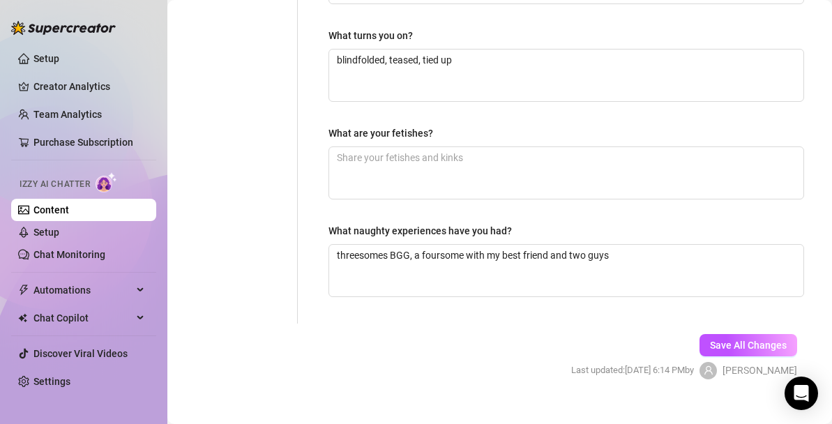
scroll to position [466, 0]
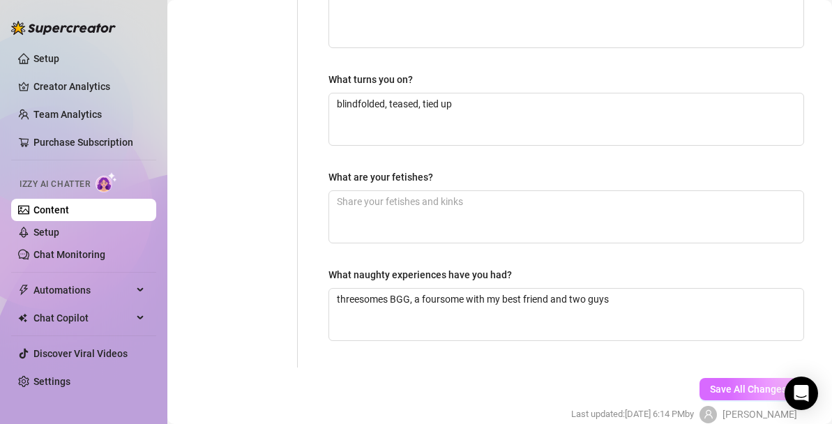
click at [723, 383] on span "Save All Changes" at bounding box center [748, 388] width 77 height 11
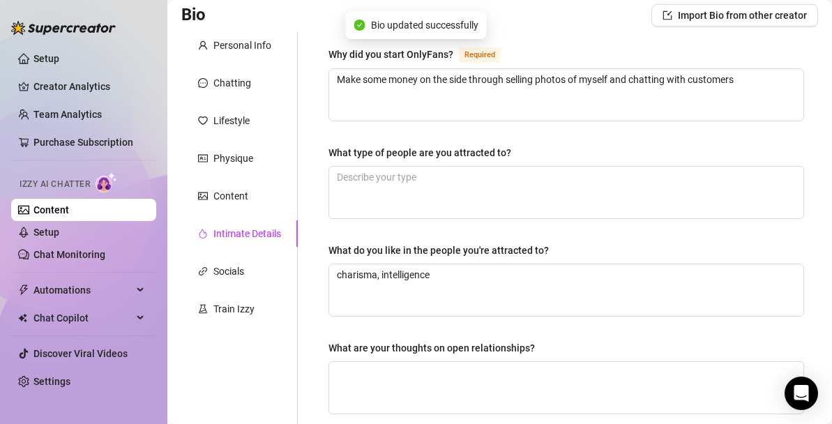
scroll to position [100, 0]
click at [215, 277] on div "Socials" at bounding box center [228, 271] width 31 height 15
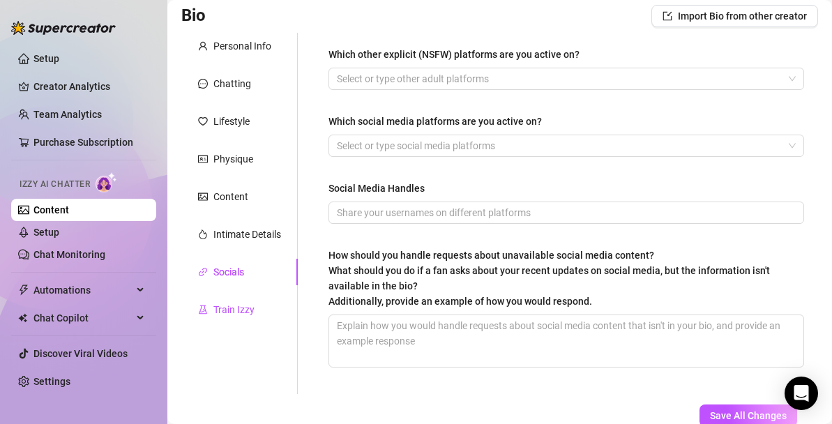
click at [231, 306] on div "Train Izzy" at bounding box center [233, 309] width 41 height 15
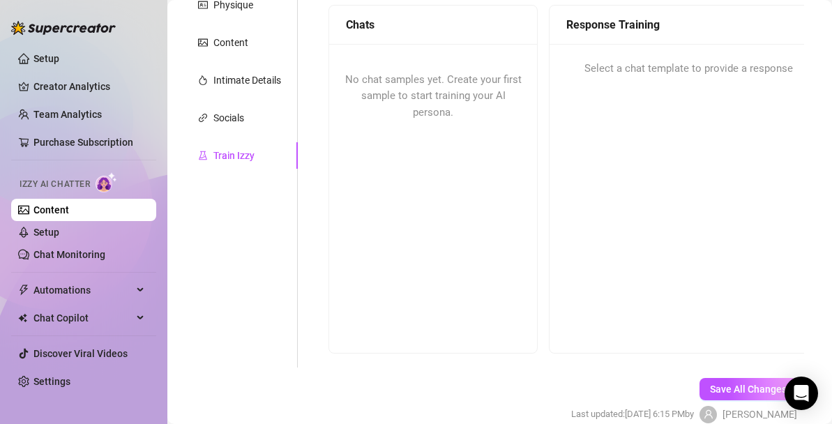
scroll to position [125, 0]
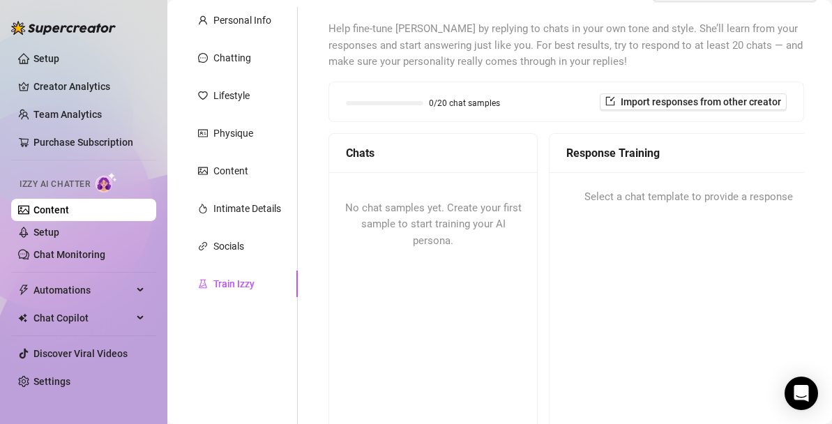
click at [444, 241] on span "No chat samples yet. Create your first sample to start training your AI persona." at bounding box center [433, 223] width 176 height 45
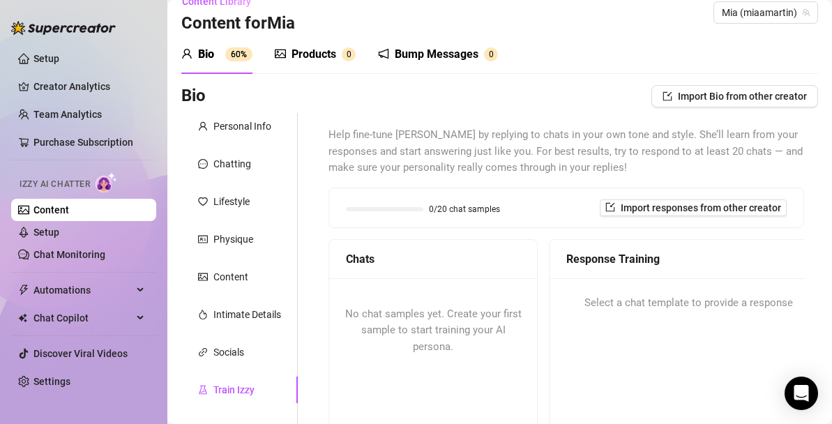
scroll to position [3, 0]
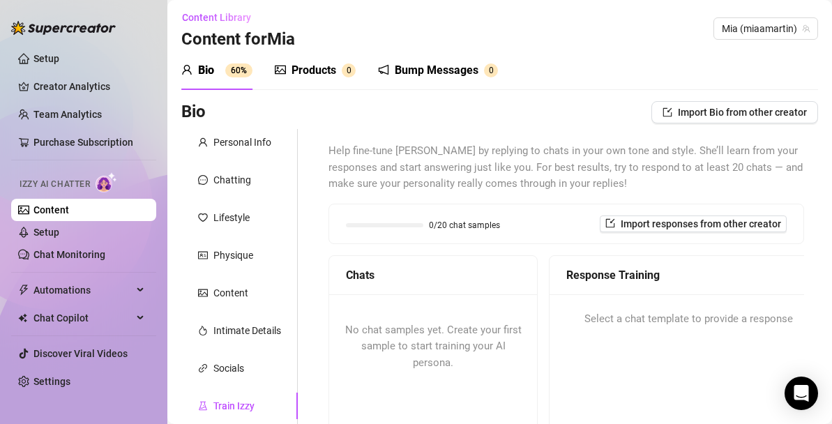
click at [320, 66] on div "Products" at bounding box center [313, 70] width 45 height 17
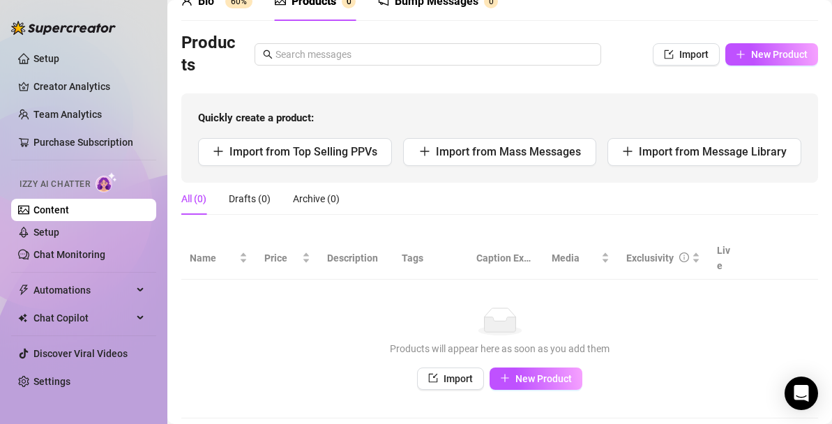
scroll to position [0, 0]
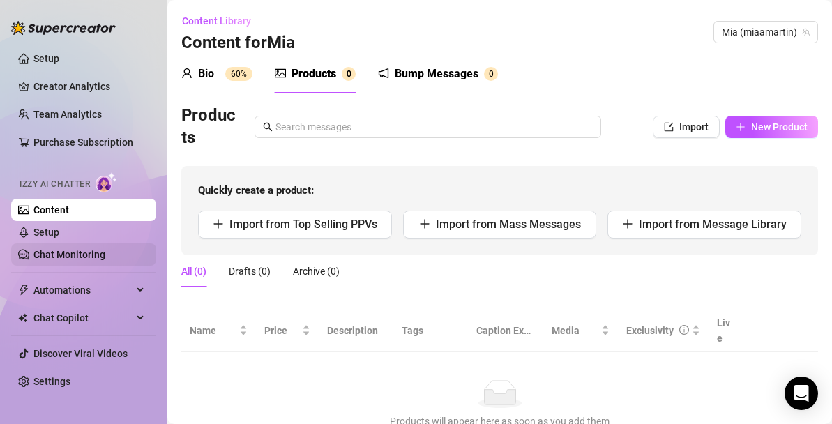
click at [47, 228] on link "Setup" at bounding box center [46, 232] width 26 height 11
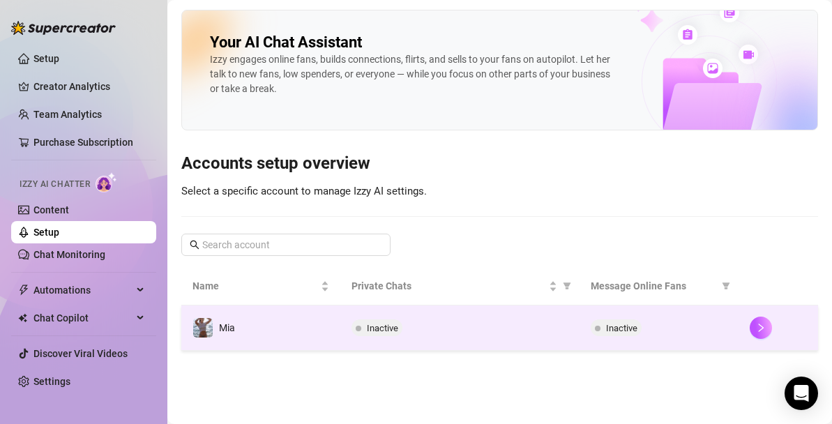
click at [307, 332] on td "Mia" at bounding box center [260, 327] width 159 height 45
